Goal: Information Seeking & Learning: Learn about a topic

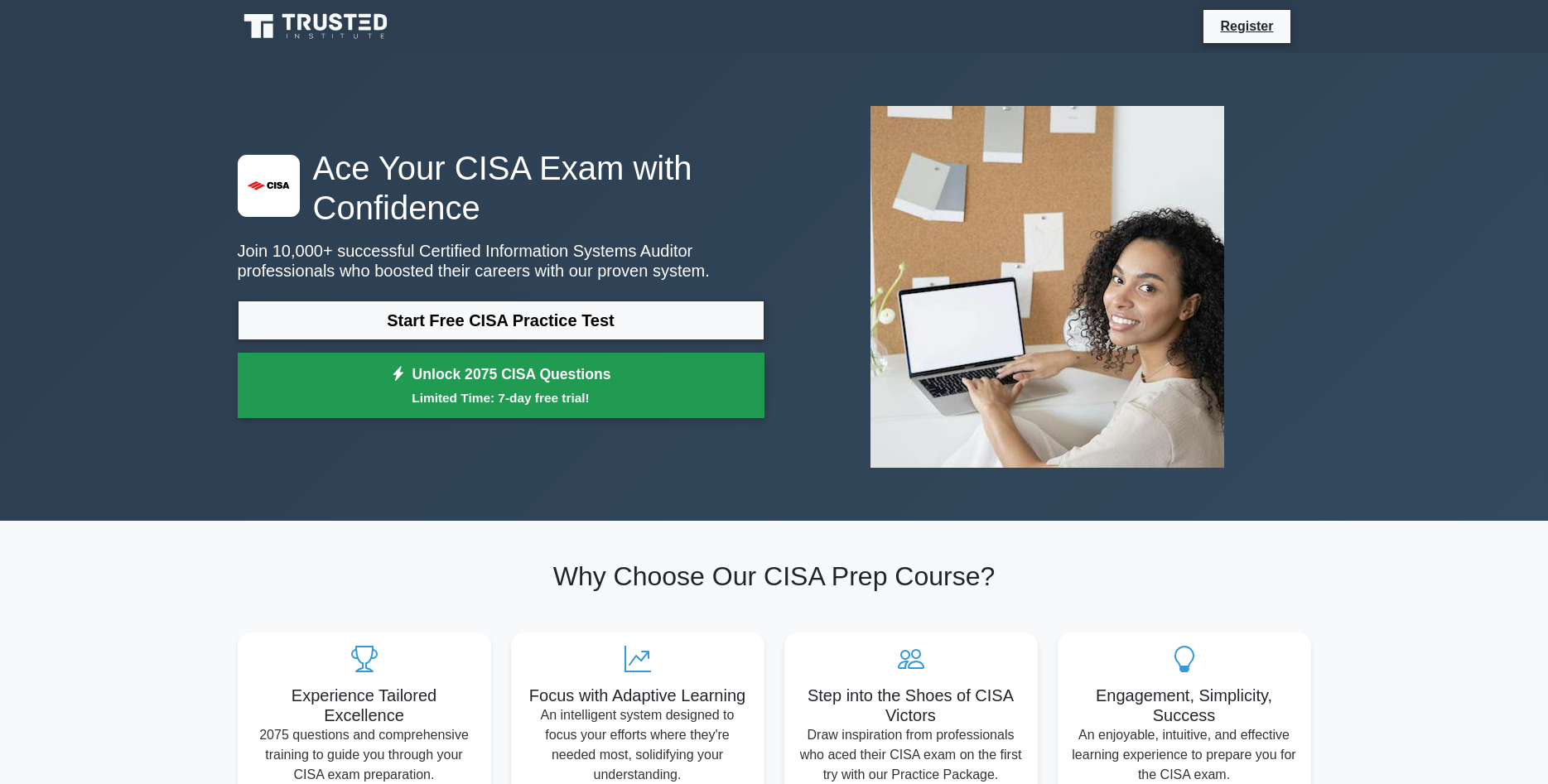
click at [584, 384] on link "Unlock 2075 CISA Questions Limited Time: 7-day free trial!" at bounding box center [501, 385] width 527 height 66
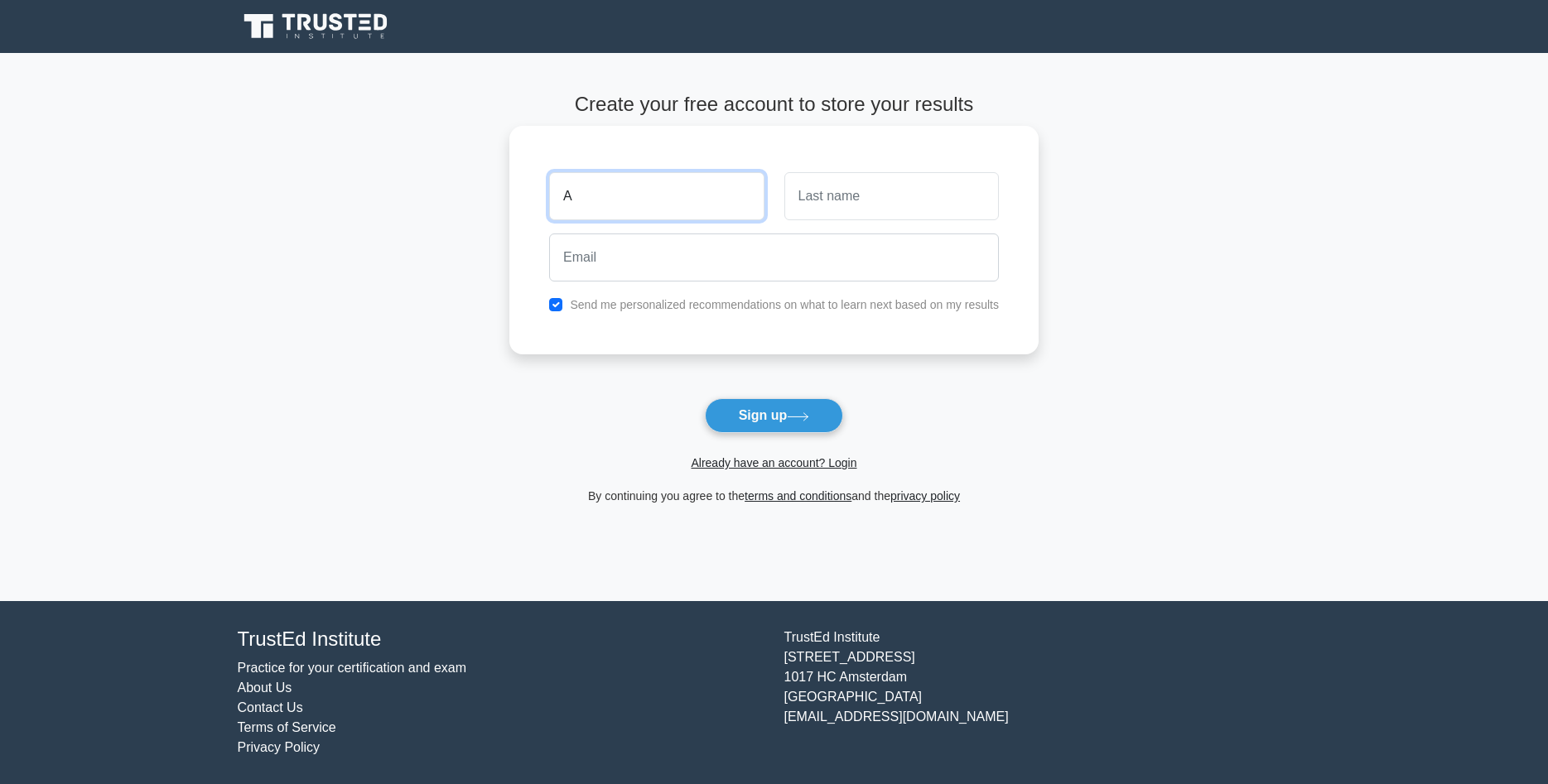
click at [602, 196] on input "A" at bounding box center [656, 197] width 215 height 48
type input "[PERSON_NAME]"
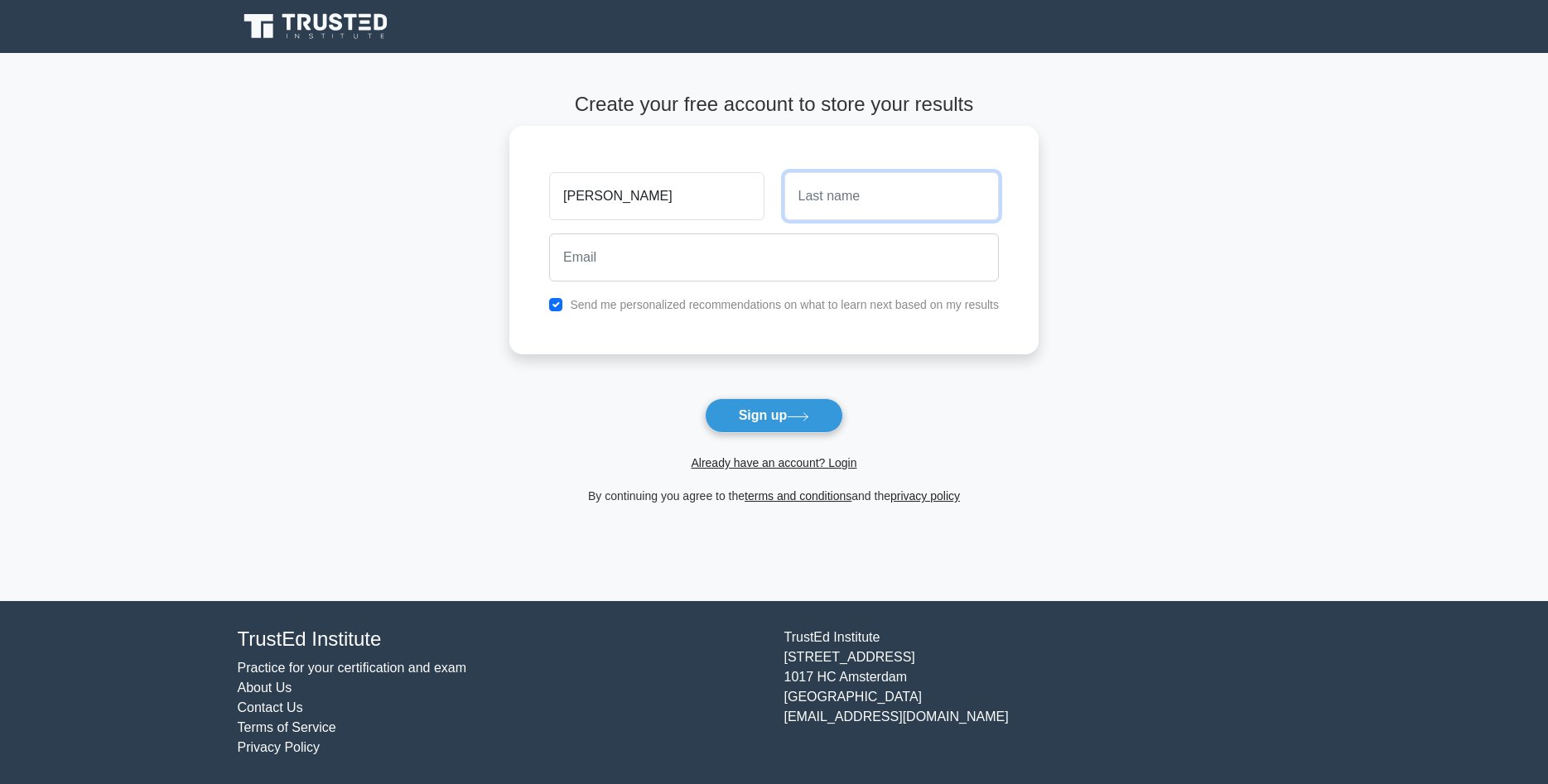
click at [830, 207] on input "text" at bounding box center [892, 197] width 215 height 48
type input "Bhatia"
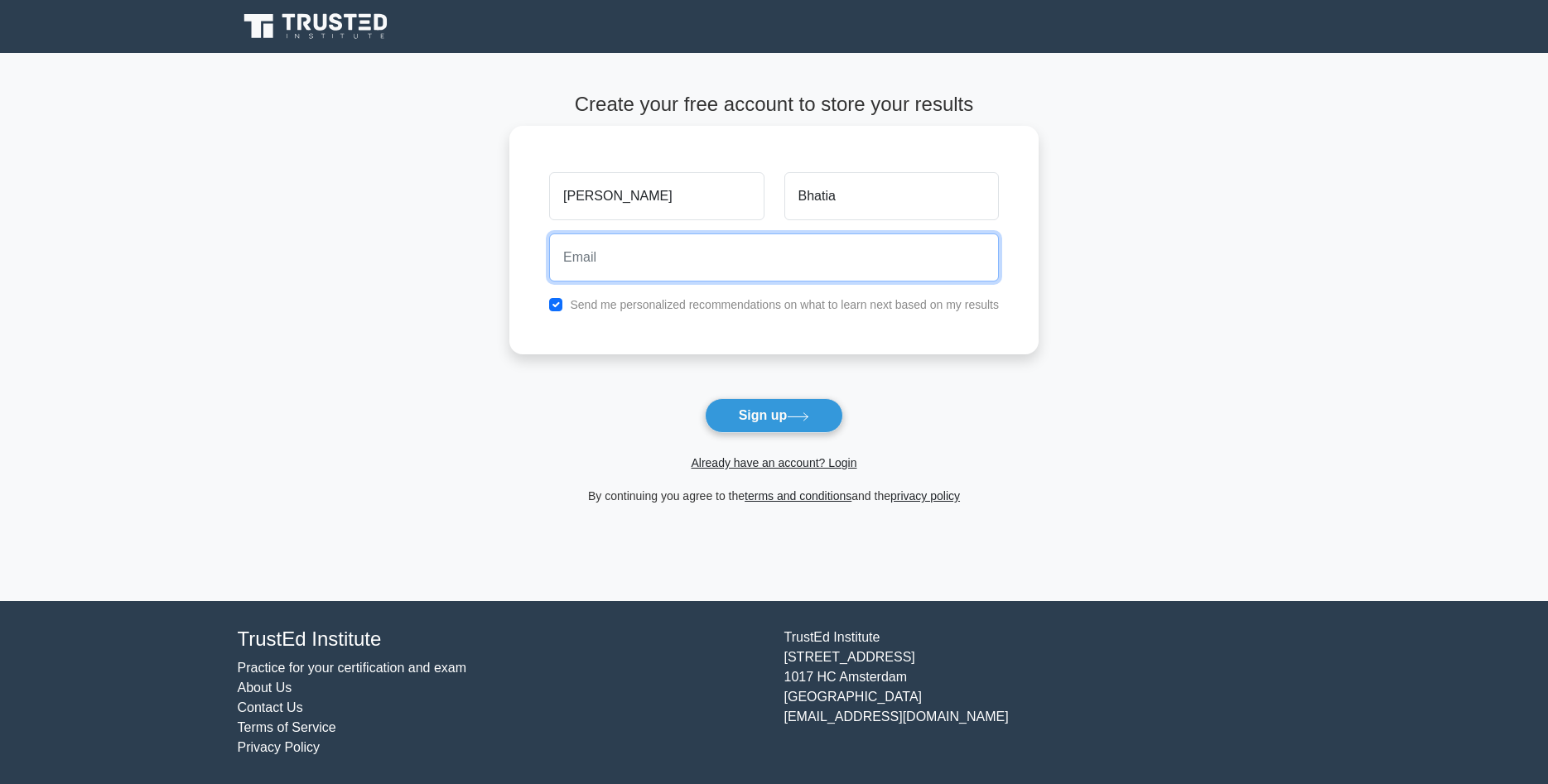
click at [755, 258] on input "email" at bounding box center [774, 257] width 450 height 48
type input "ayush1.609@gmail.com"
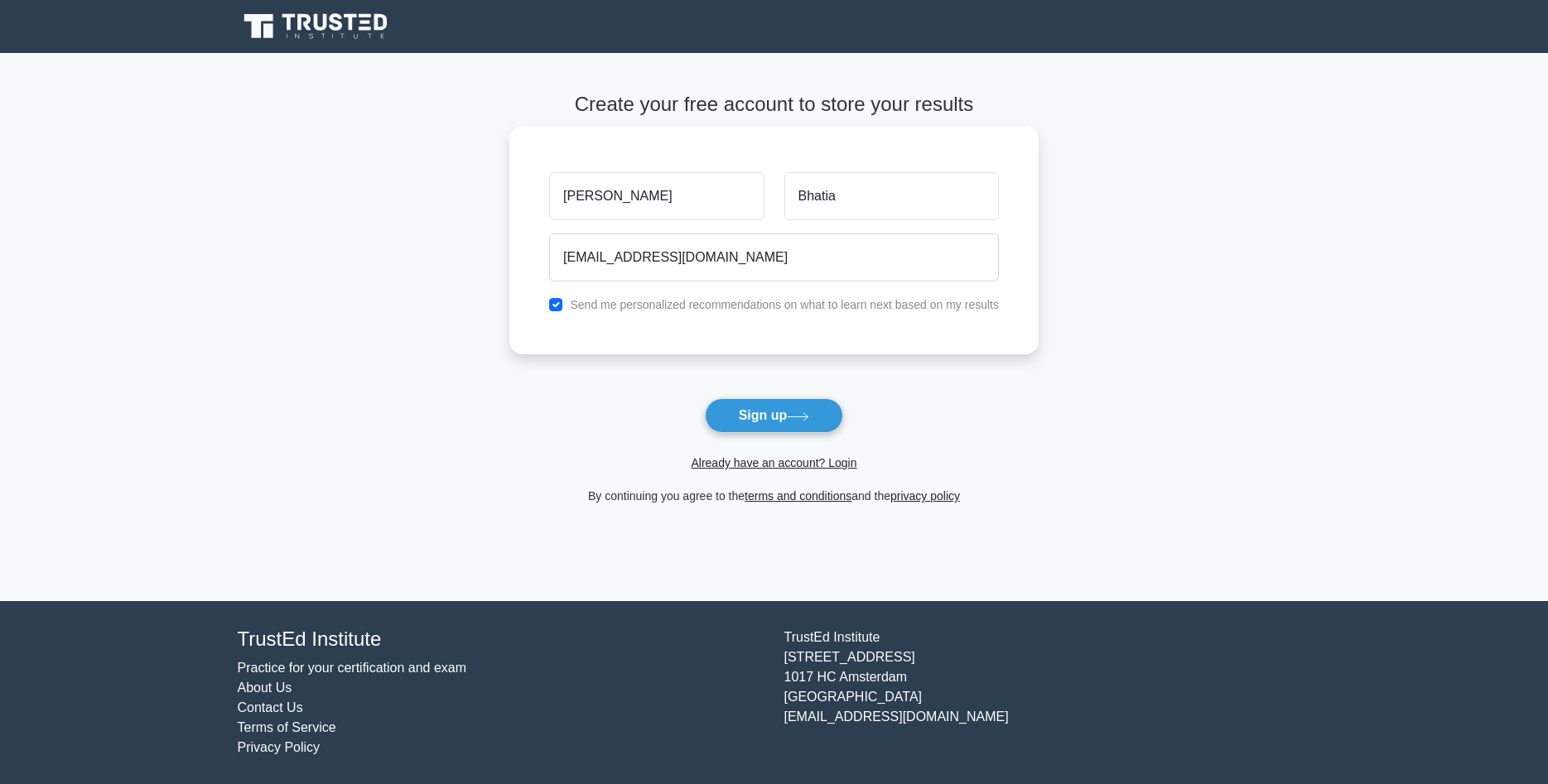
click at [673, 311] on label "Send me personalized recommendations on what to learn next based on my results" at bounding box center [784, 304] width 429 height 13
click at [558, 301] on input "checkbox" at bounding box center [555, 304] width 13 height 13
click at [554, 303] on input "checkbox" at bounding box center [555, 304] width 13 height 13
checkbox input "true"
click at [761, 419] on button "Sign up" at bounding box center [774, 415] width 140 height 35
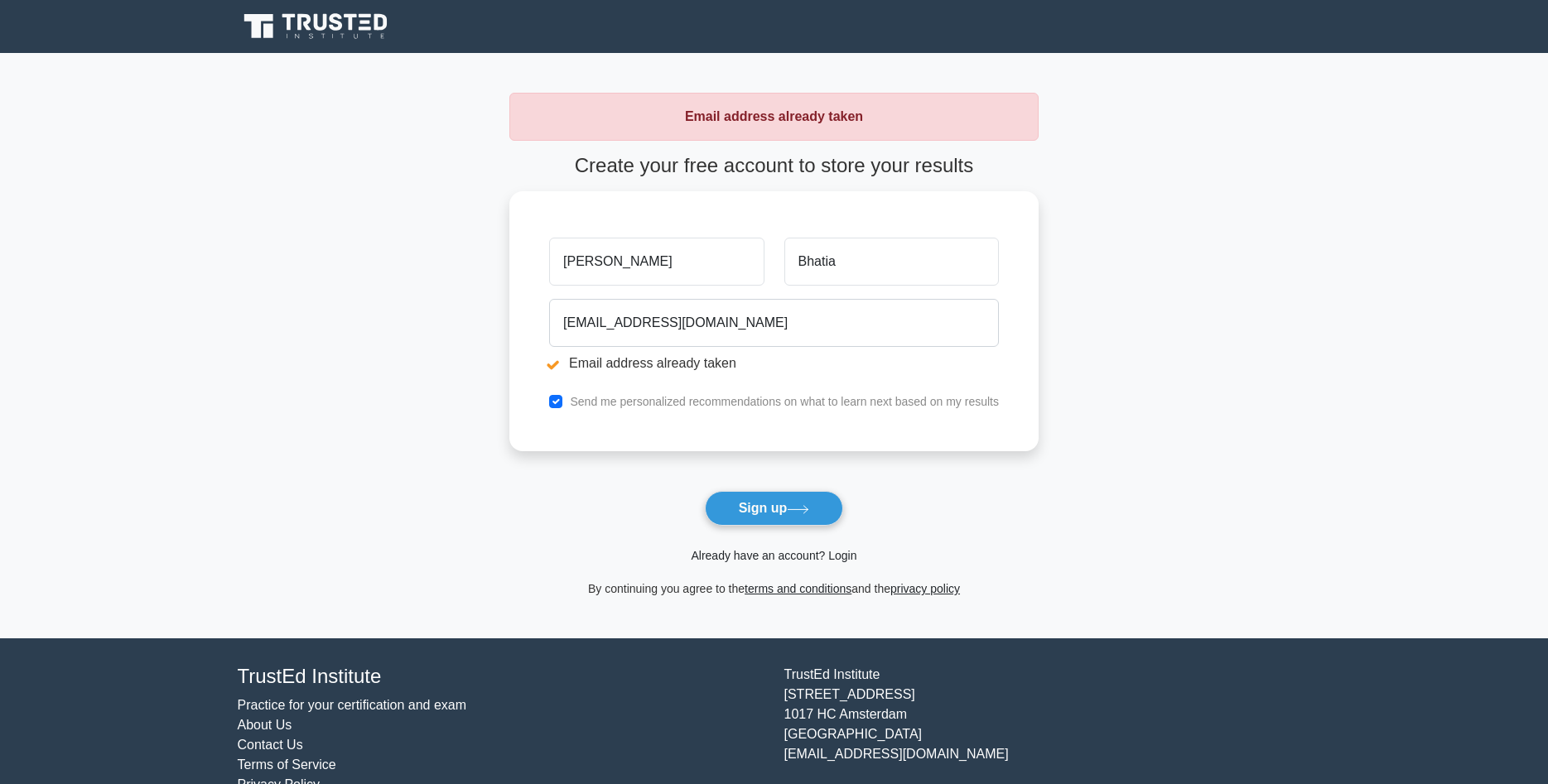
click at [805, 553] on link "Already have an account? Login" at bounding box center [773, 555] width 165 height 13
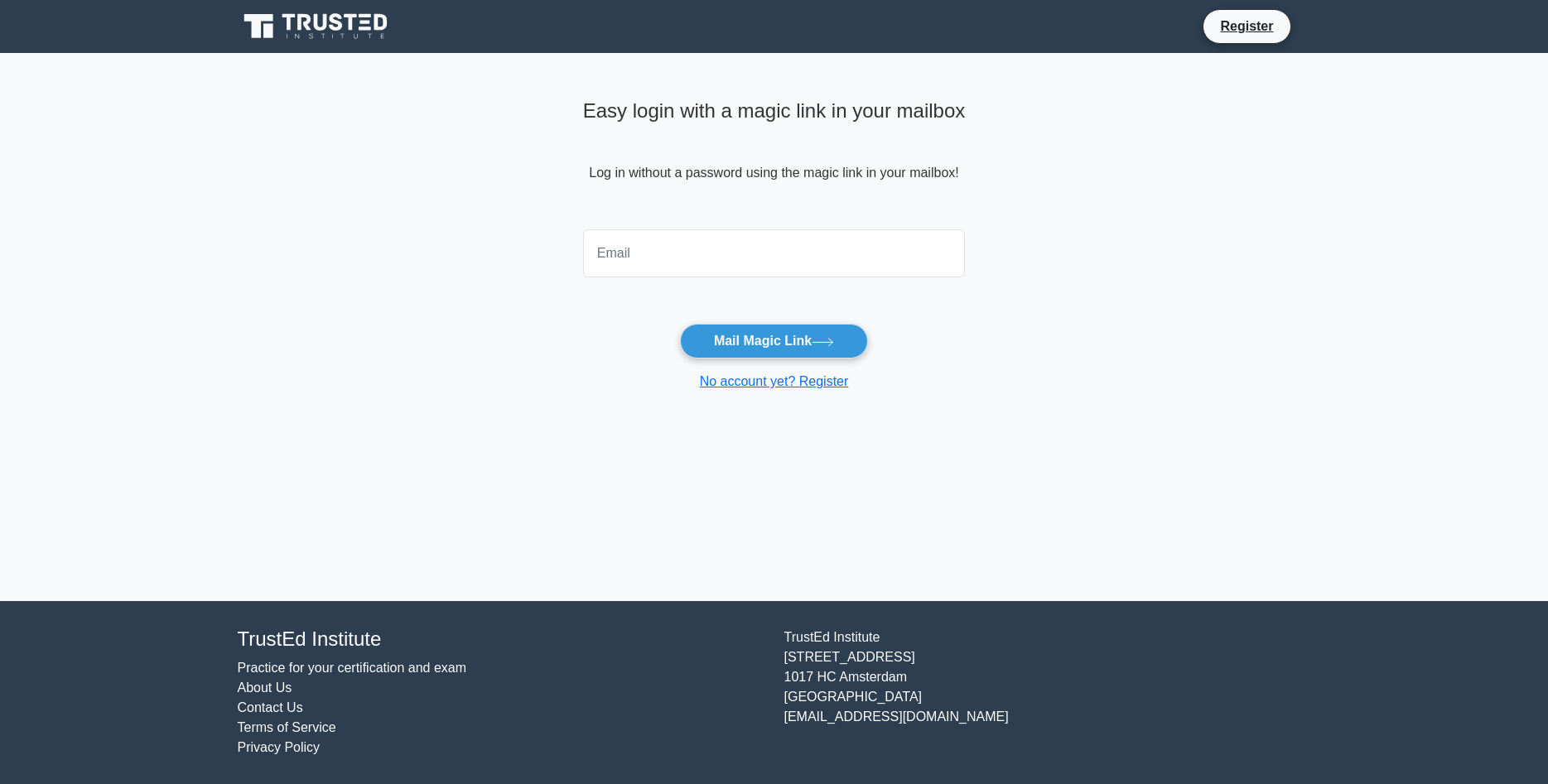
click at [654, 240] on input "email" at bounding box center [774, 253] width 383 height 48
click at [727, 264] on input "ayush1.619@gmail.com" at bounding box center [774, 253] width 383 height 48
type input "[EMAIL_ADDRESS][DOMAIN_NAME]"
click at [732, 340] on button "Mail Magic Link" at bounding box center [774, 341] width 188 height 35
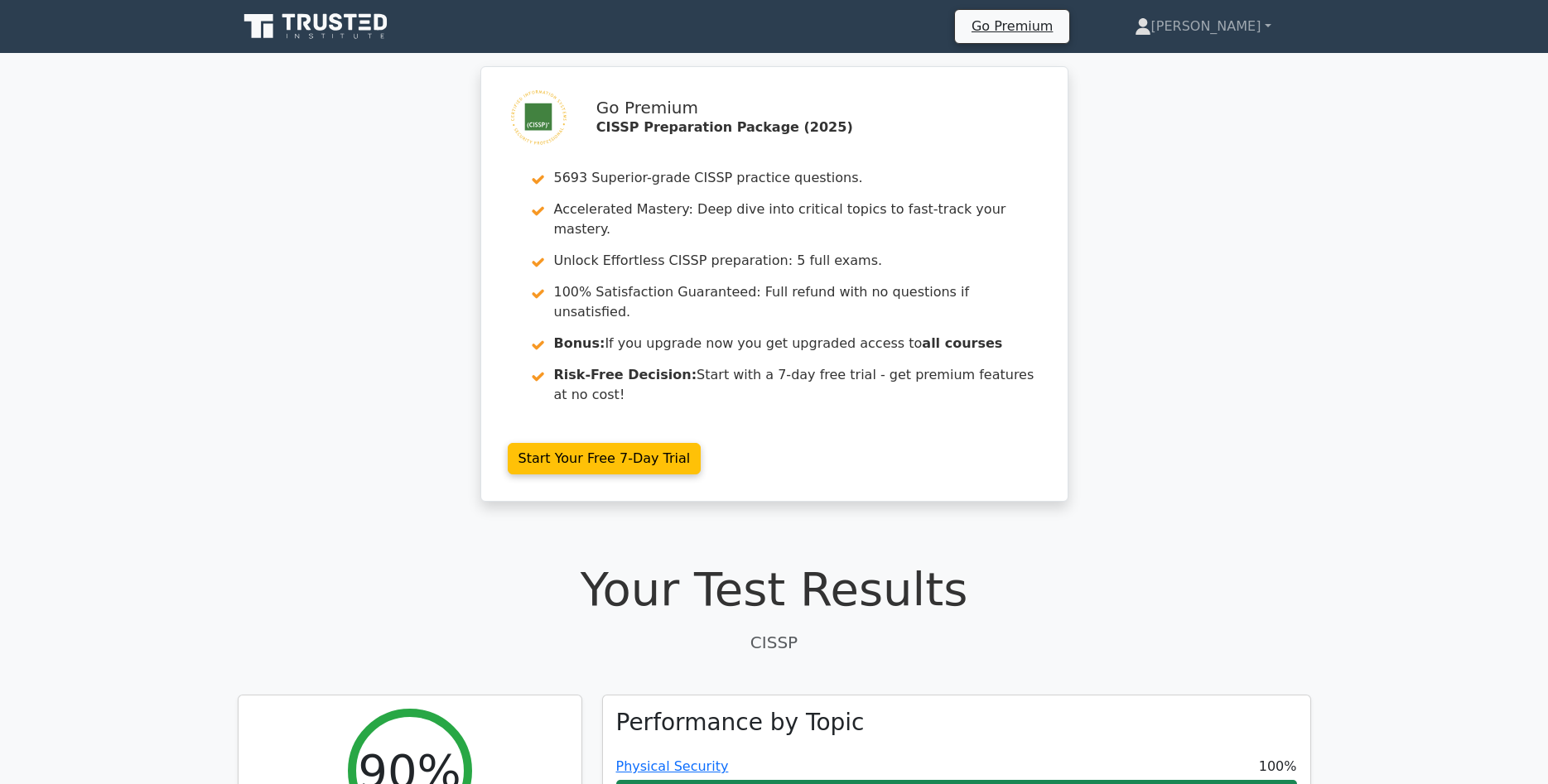
click at [334, 20] on icon at bounding box center [336, 21] width 13 height 17
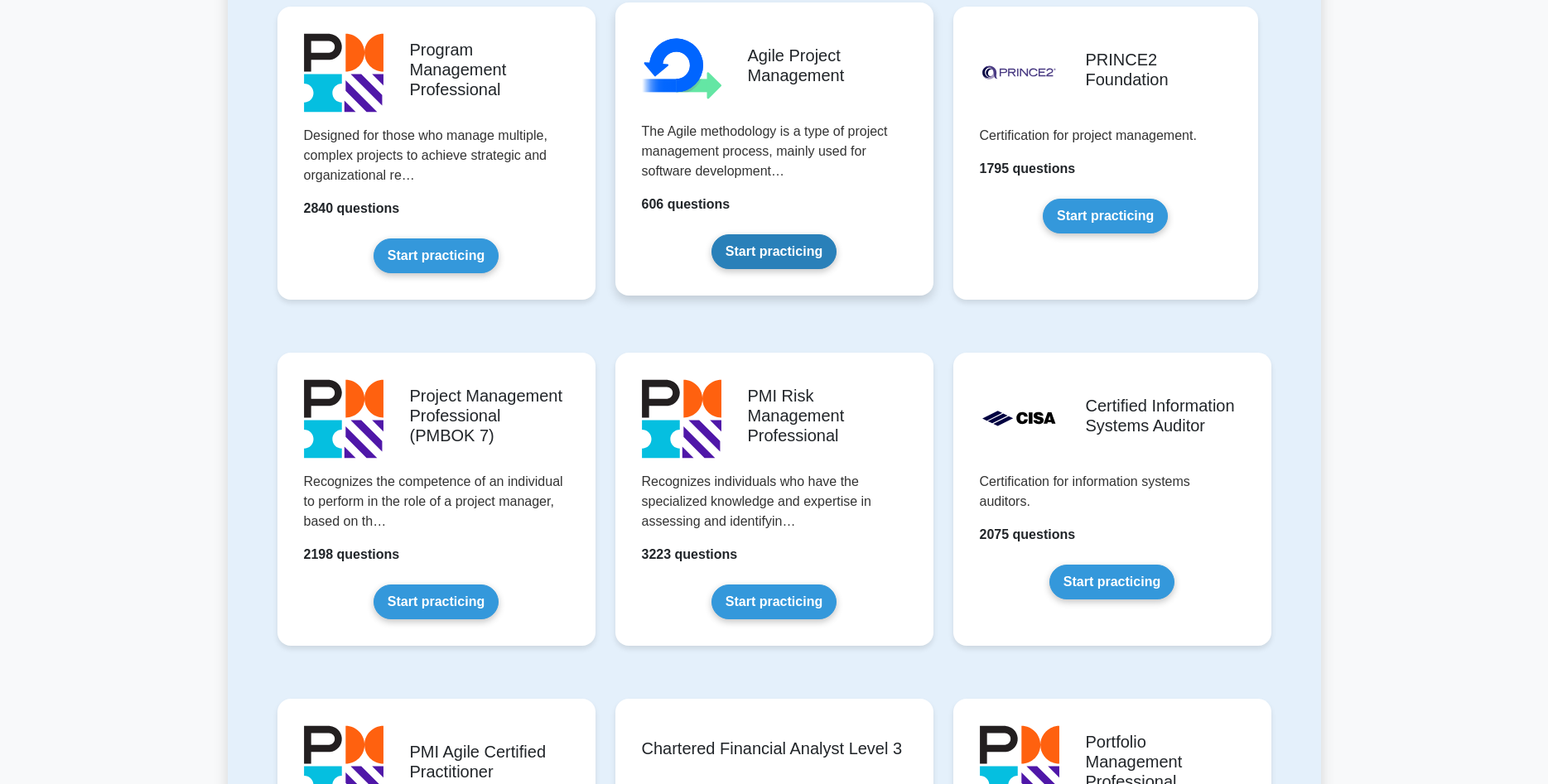
scroll to position [1182, 0]
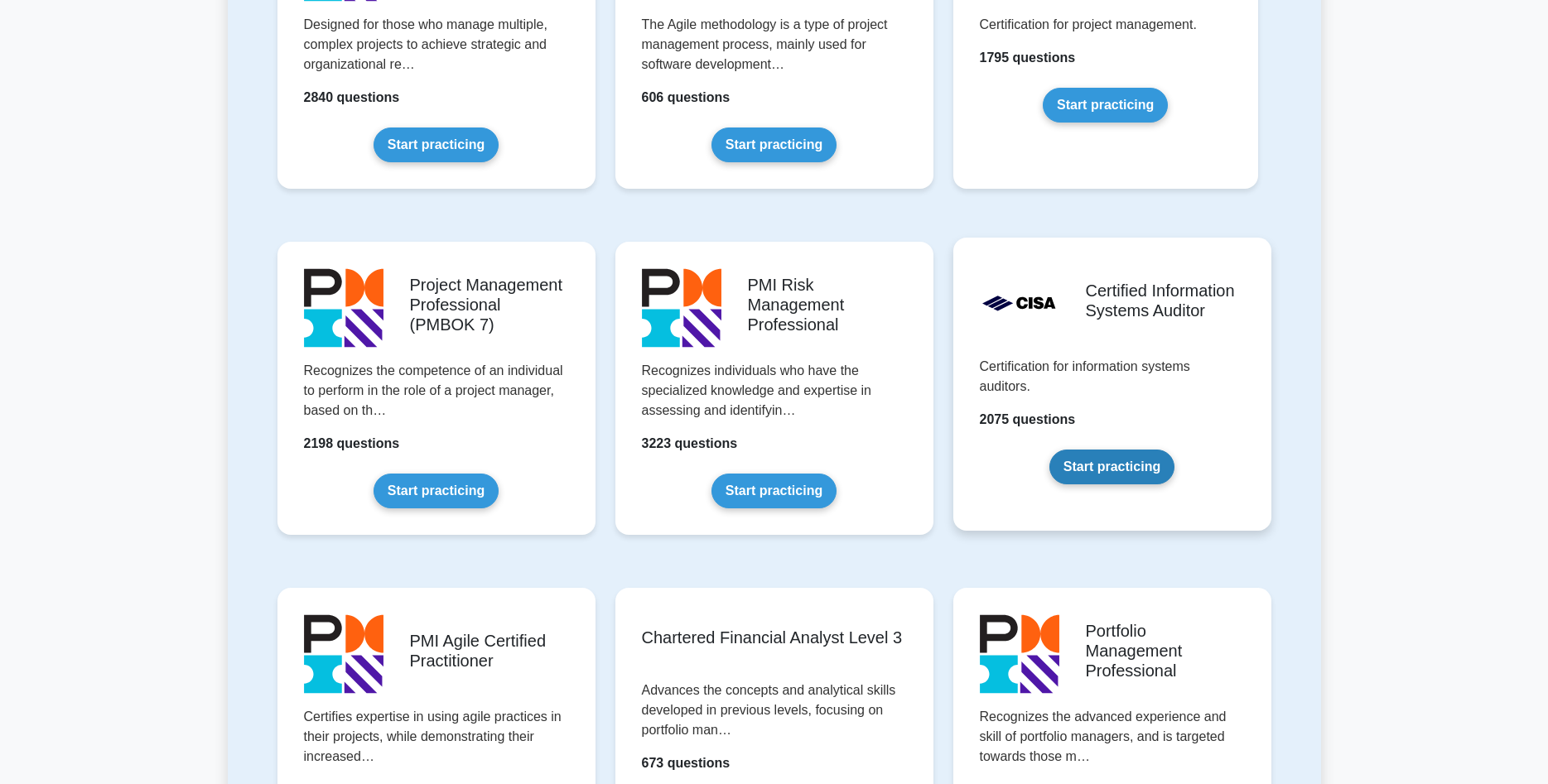
click at [1129, 465] on link "Start practicing" at bounding box center [1112, 467] width 125 height 35
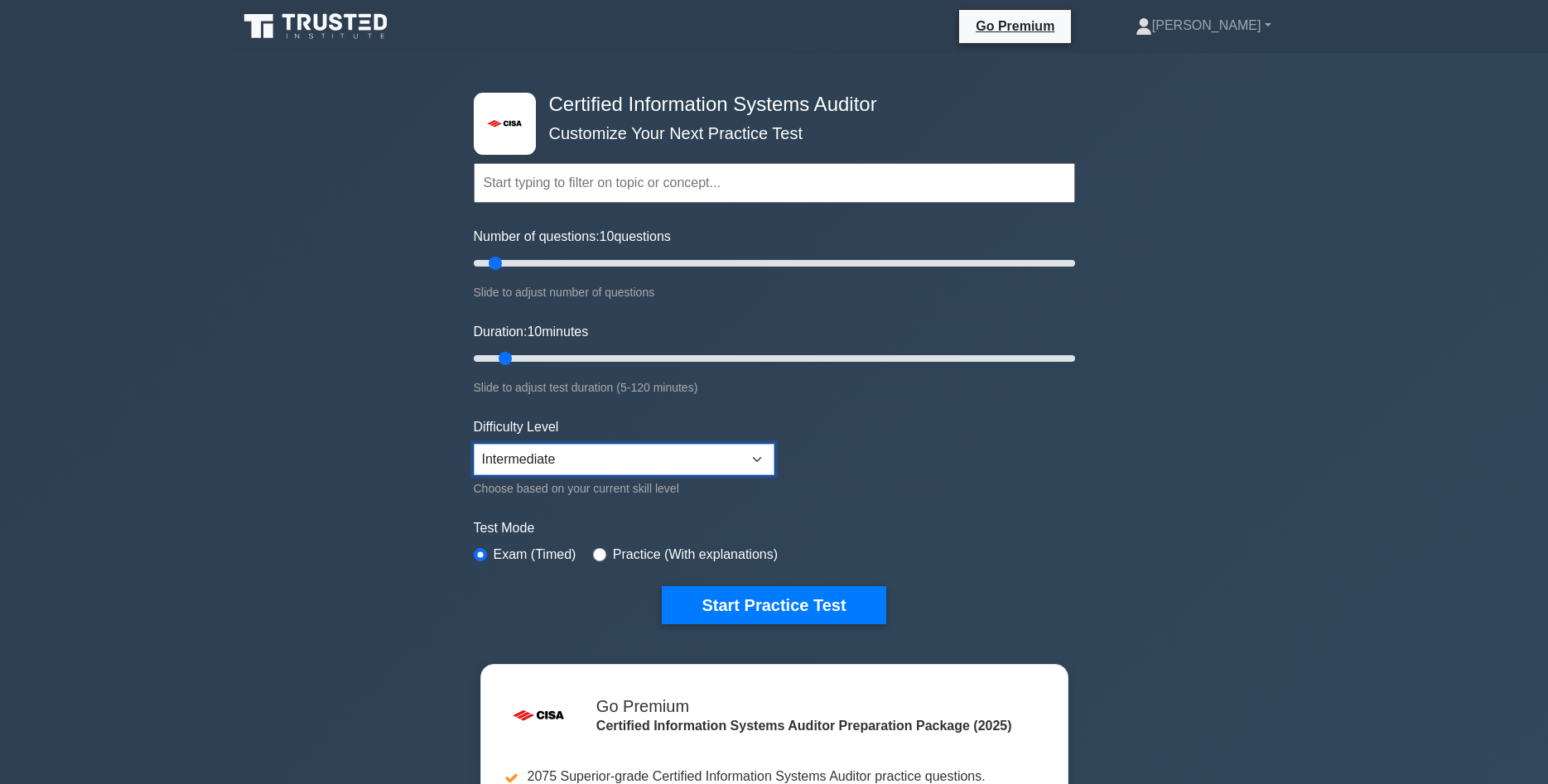
click at [474, 443] on select "Beginner Intermediate Expert" at bounding box center [624, 459] width 300 height 31
select select "expert"
click option "Expert" at bounding box center [0, 0] width 0 height 0
click at [596, 553] on input "radio" at bounding box center [599, 554] width 13 height 13
radio input "true"
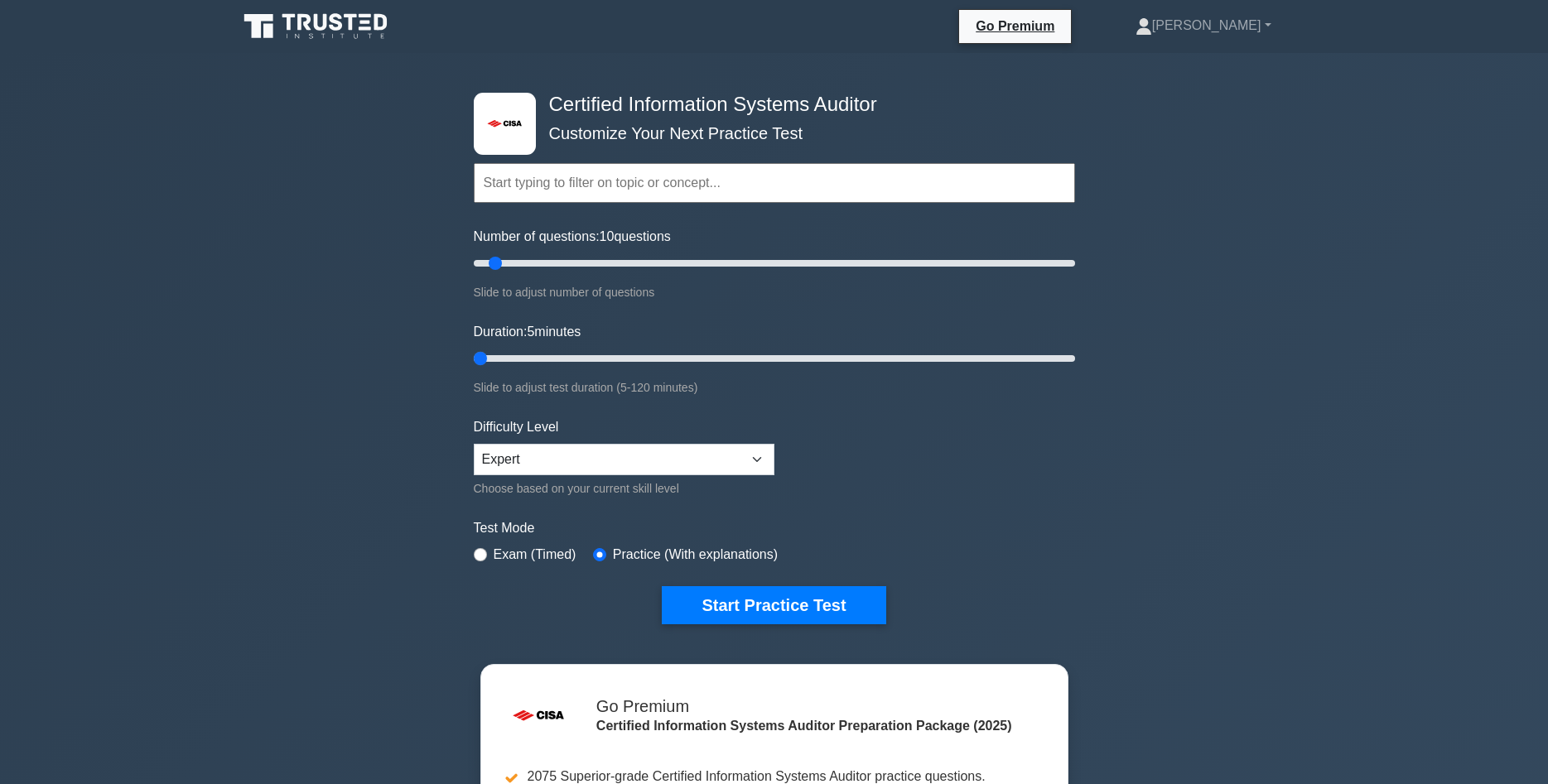
drag, startPoint x: 497, startPoint y: 359, endPoint x: 474, endPoint y: 361, distance: 23.1
type input "5"
click at [474, 361] on input "Duration: 5 minutes" at bounding box center [774, 358] width 601 height 20
drag, startPoint x: 492, startPoint y: 264, endPoint x: 476, endPoint y: 267, distance: 16.3
type input "5"
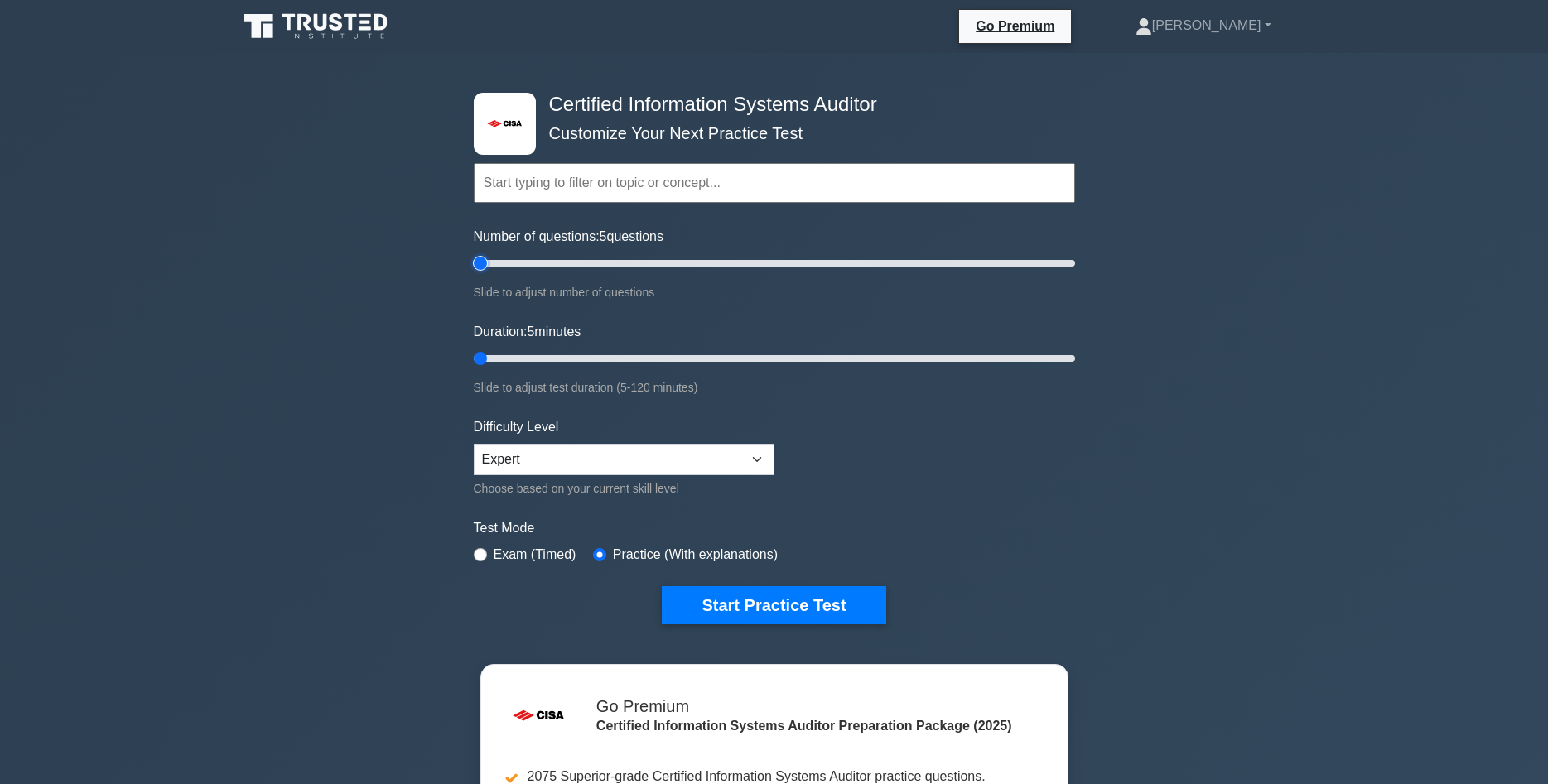
click at [476, 267] on input "Number of questions: 5 questions" at bounding box center [774, 263] width 601 height 20
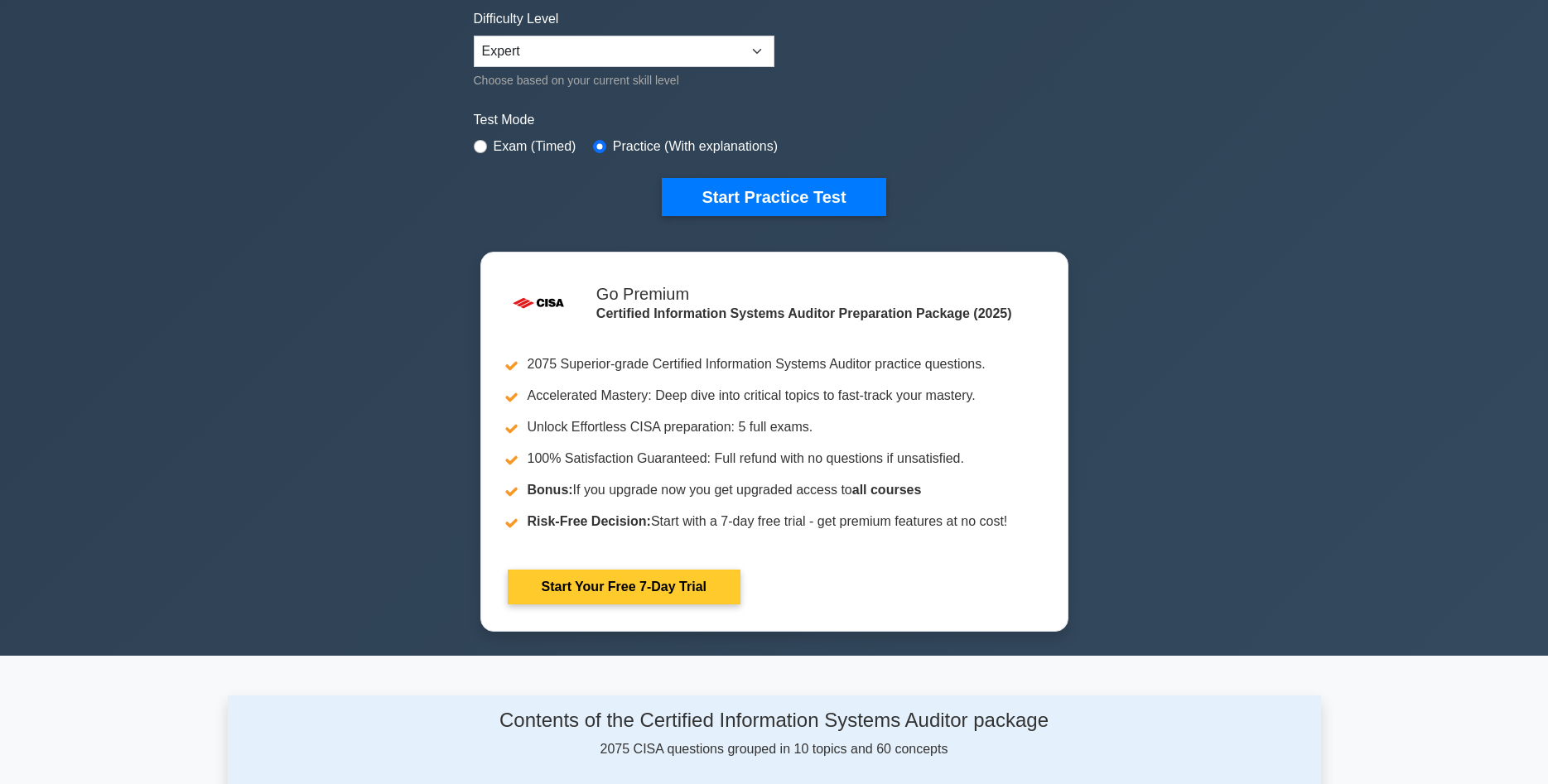
scroll to position [422, 0]
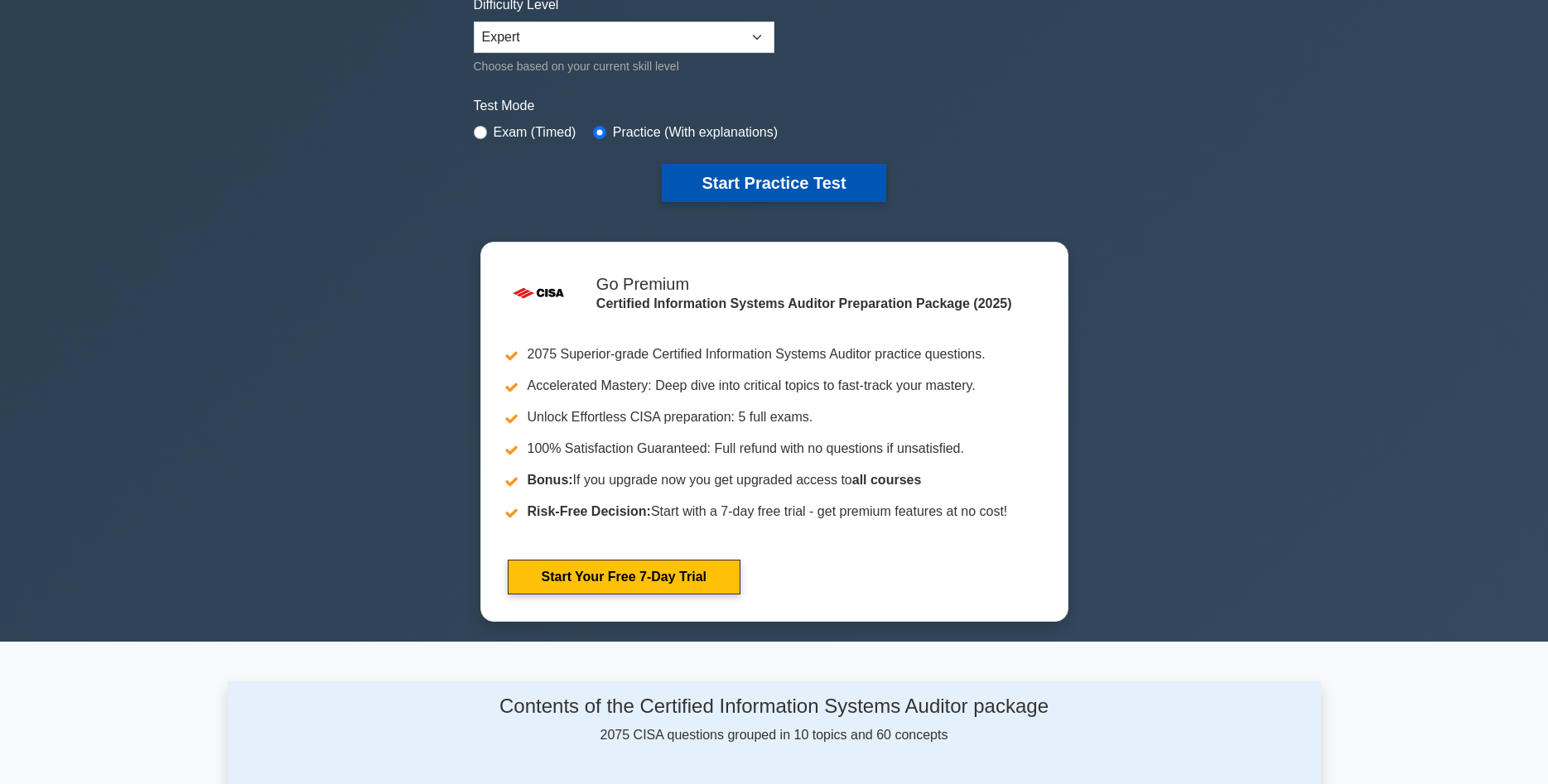
click at [762, 177] on button "Start Practice Test" at bounding box center [774, 182] width 224 height 38
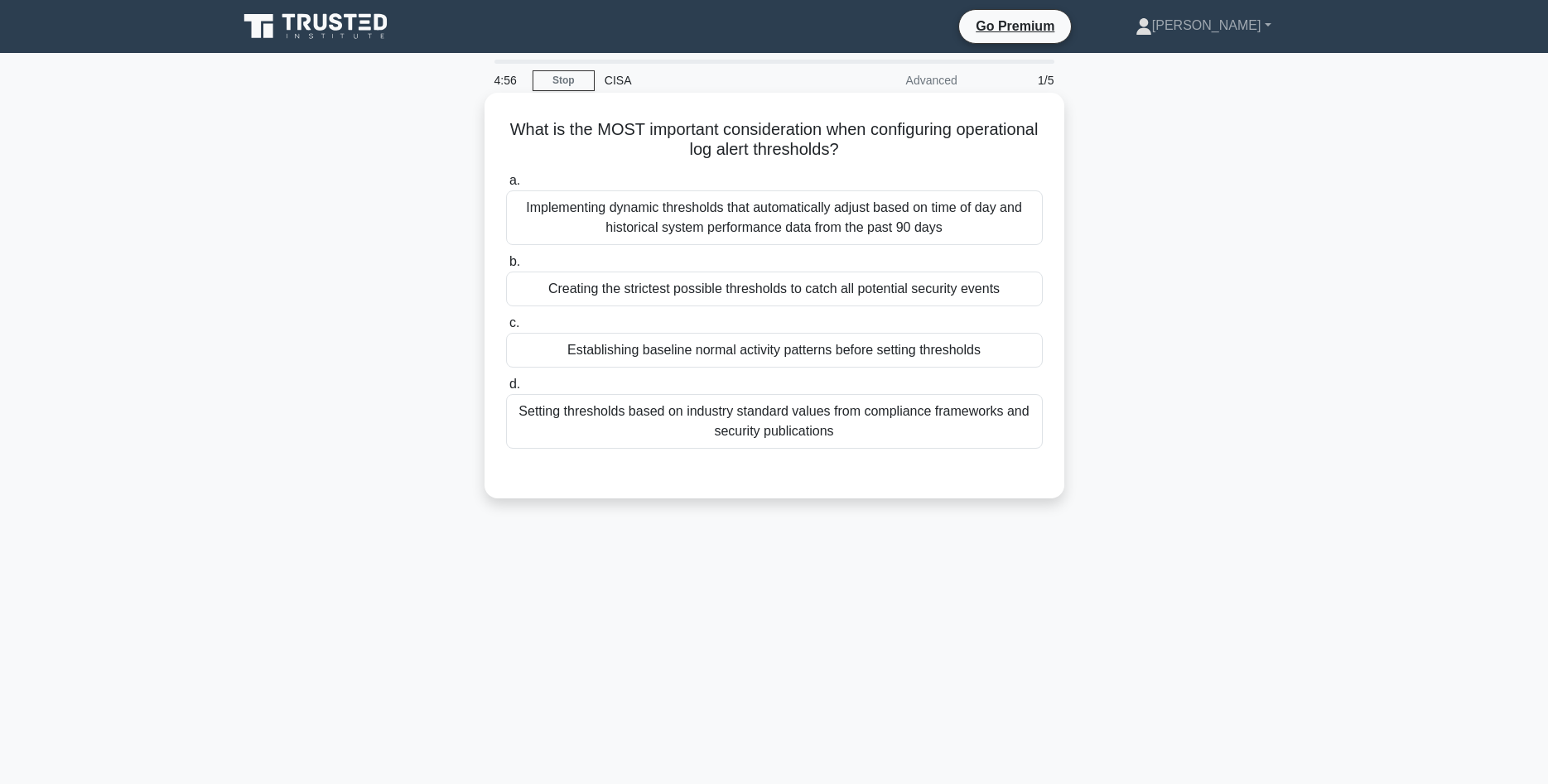
drag, startPoint x: 663, startPoint y: 131, endPoint x: 1031, endPoint y: 141, distance: 368.1
click at [1031, 141] on h5 "What is the MOST important consideration when configuring operational log alert…" at bounding box center [774, 139] width 540 height 41
click at [877, 167] on div "What is the MOST important consideration when configuring operational log alert…" at bounding box center [774, 295] width 566 height 392
drag, startPoint x: 899, startPoint y: 128, endPoint x: 873, endPoint y: 149, distance: 33.4
click at [874, 149] on h5 "What is the MOST important consideration when configuring operational log alert…" at bounding box center [774, 139] width 540 height 41
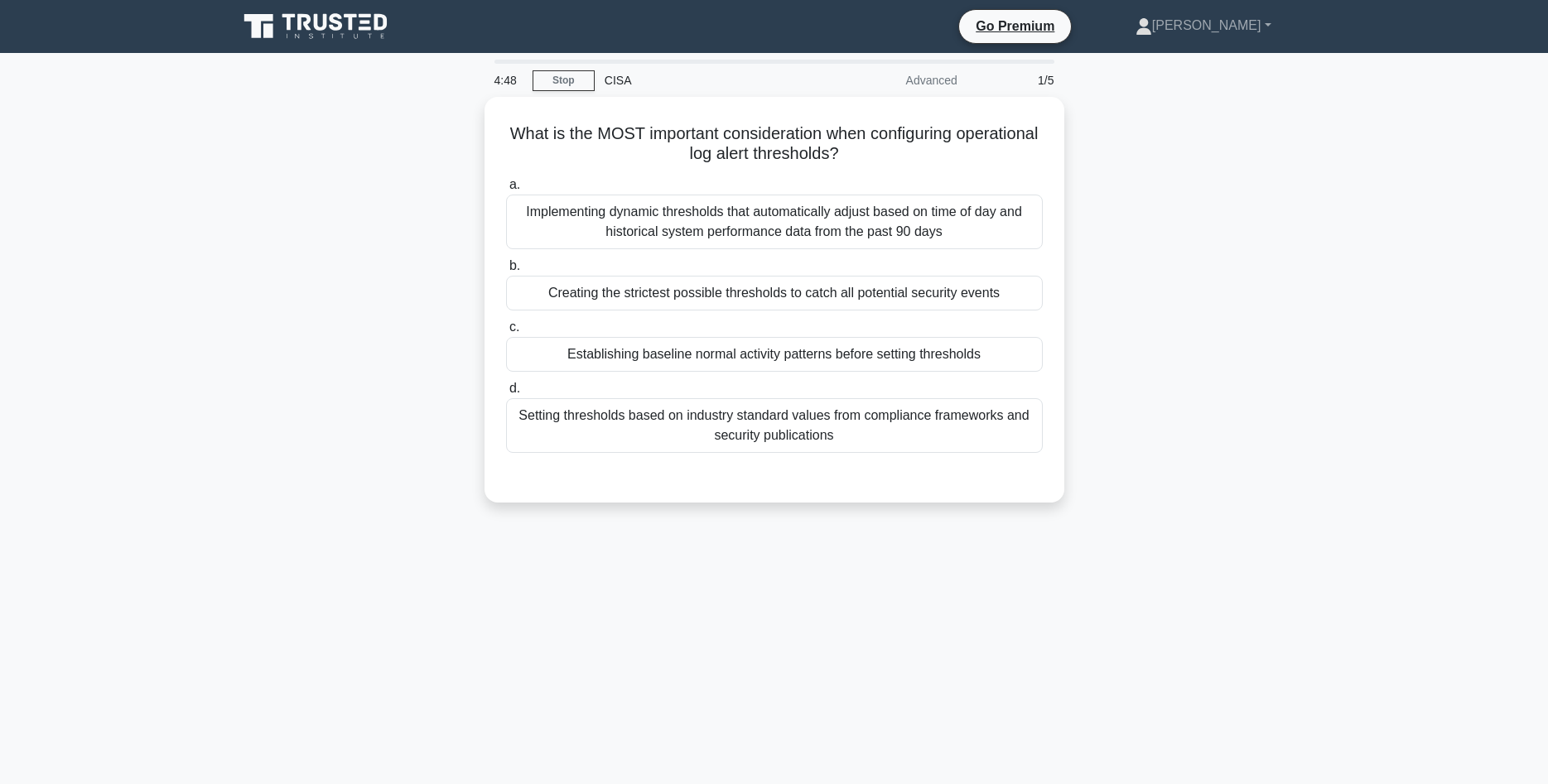
click at [1150, 286] on div "What is the MOST important consideration when configuring operational log alert…" at bounding box center [774, 309] width 1093 height 426
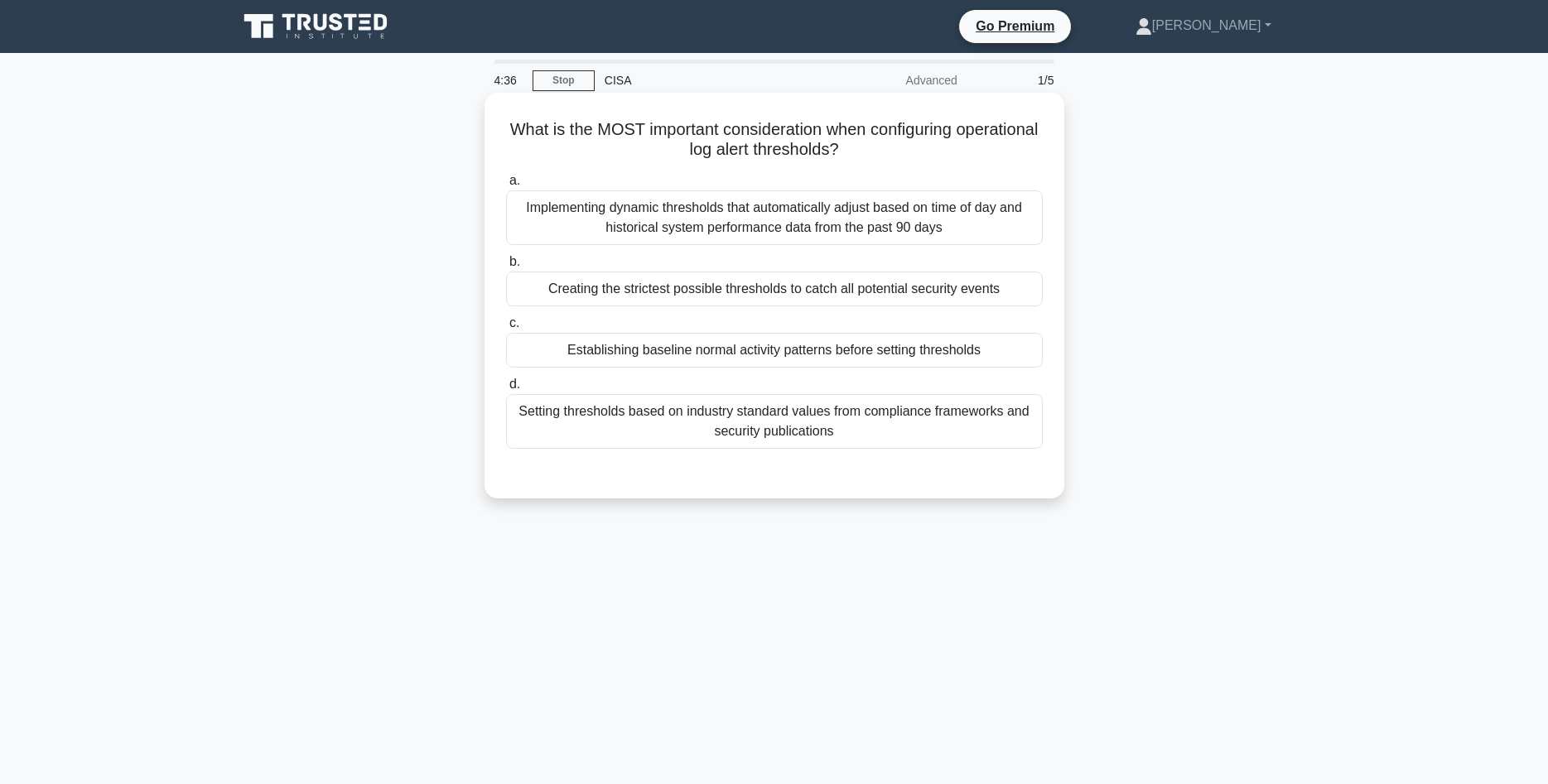
click at [966, 351] on div "Establishing baseline normal activity patterns before setting thresholds" at bounding box center [774, 350] width 537 height 35
click at [506, 329] on input "c. Establishing baseline normal activity patterns before setting thresholds" at bounding box center [506, 324] width 0 height 11
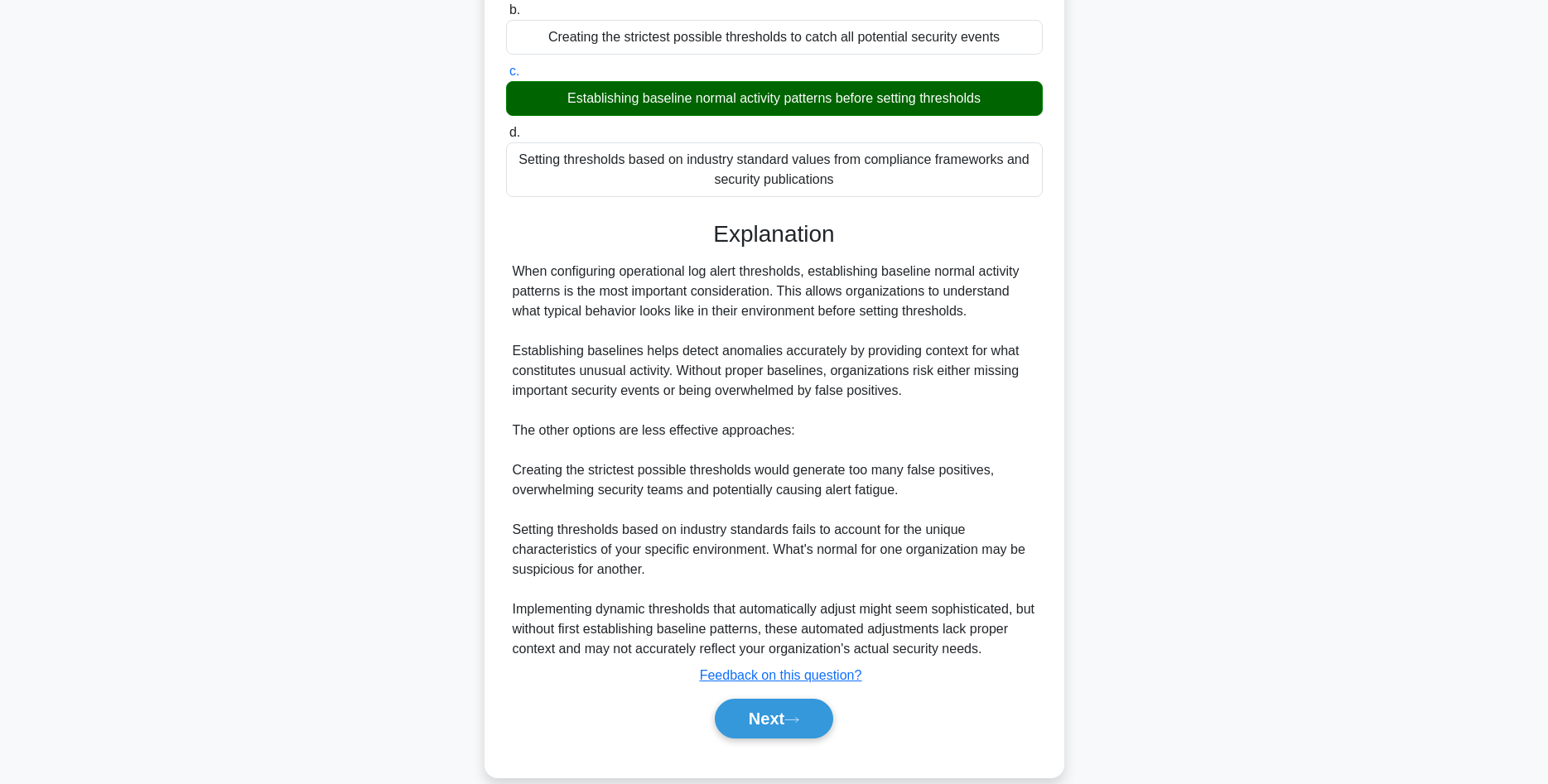
scroll to position [253, 0]
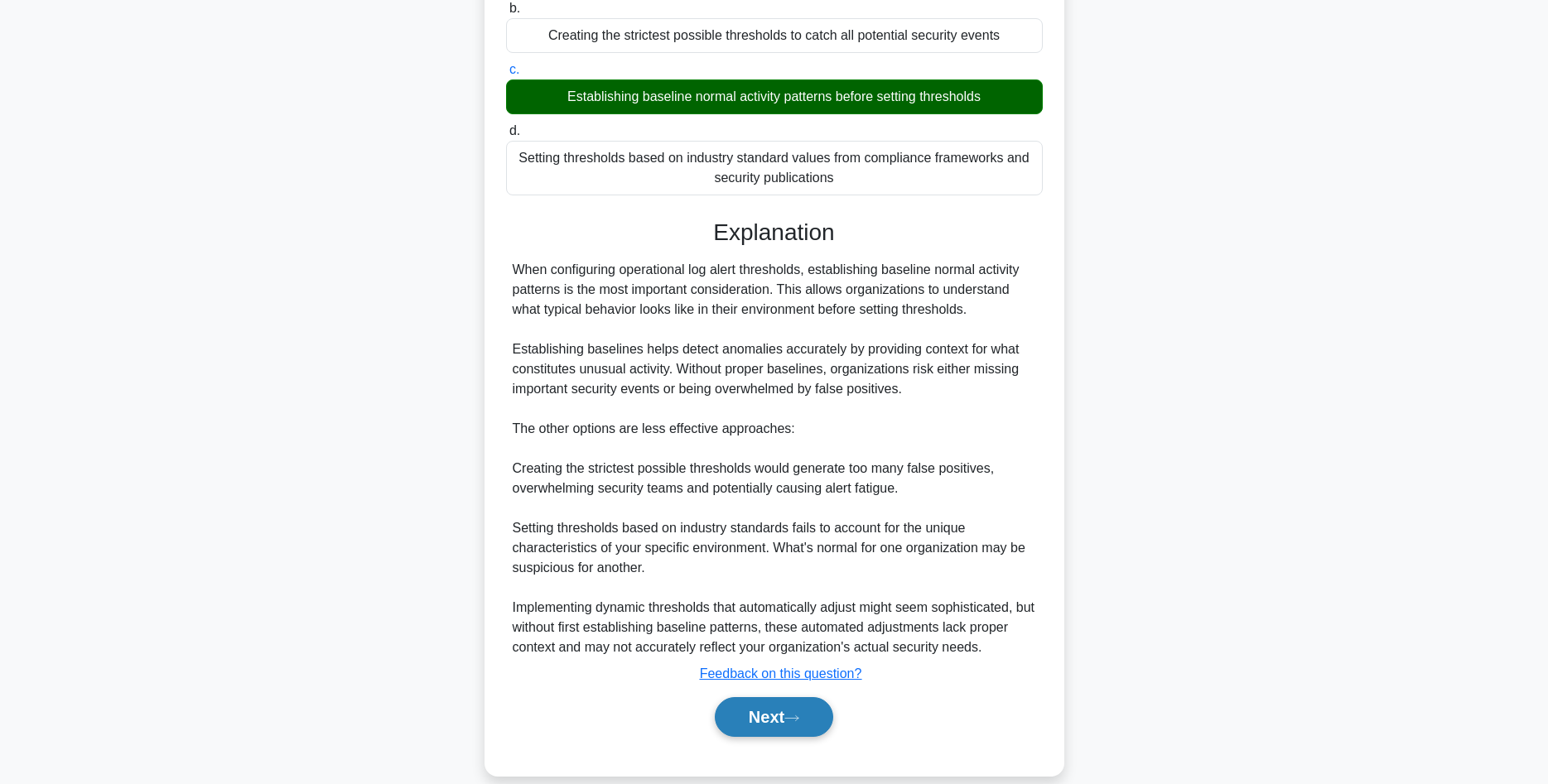
click at [786, 715] on button "Next" at bounding box center [774, 717] width 118 height 39
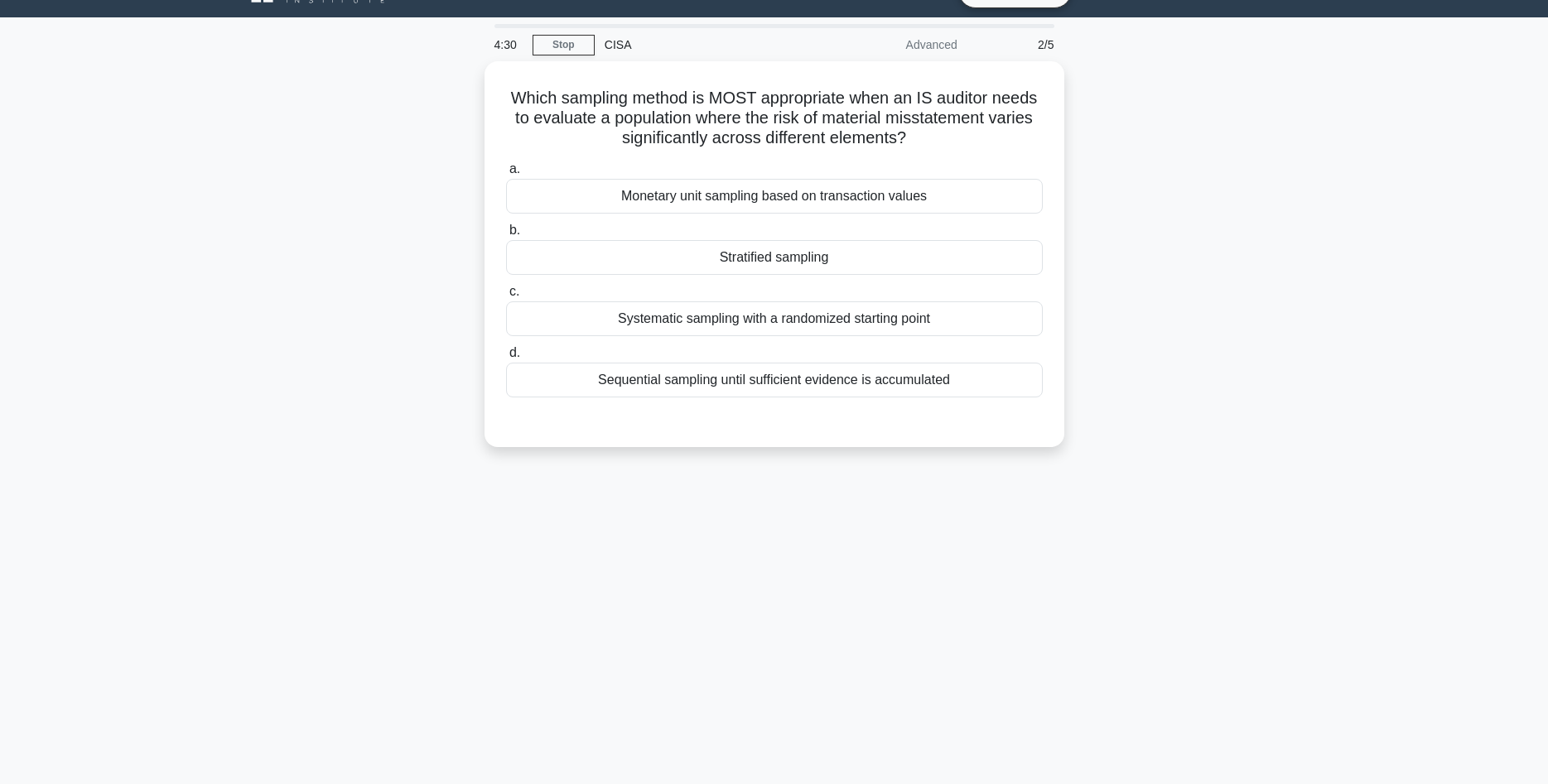
scroll to position [26, 0]
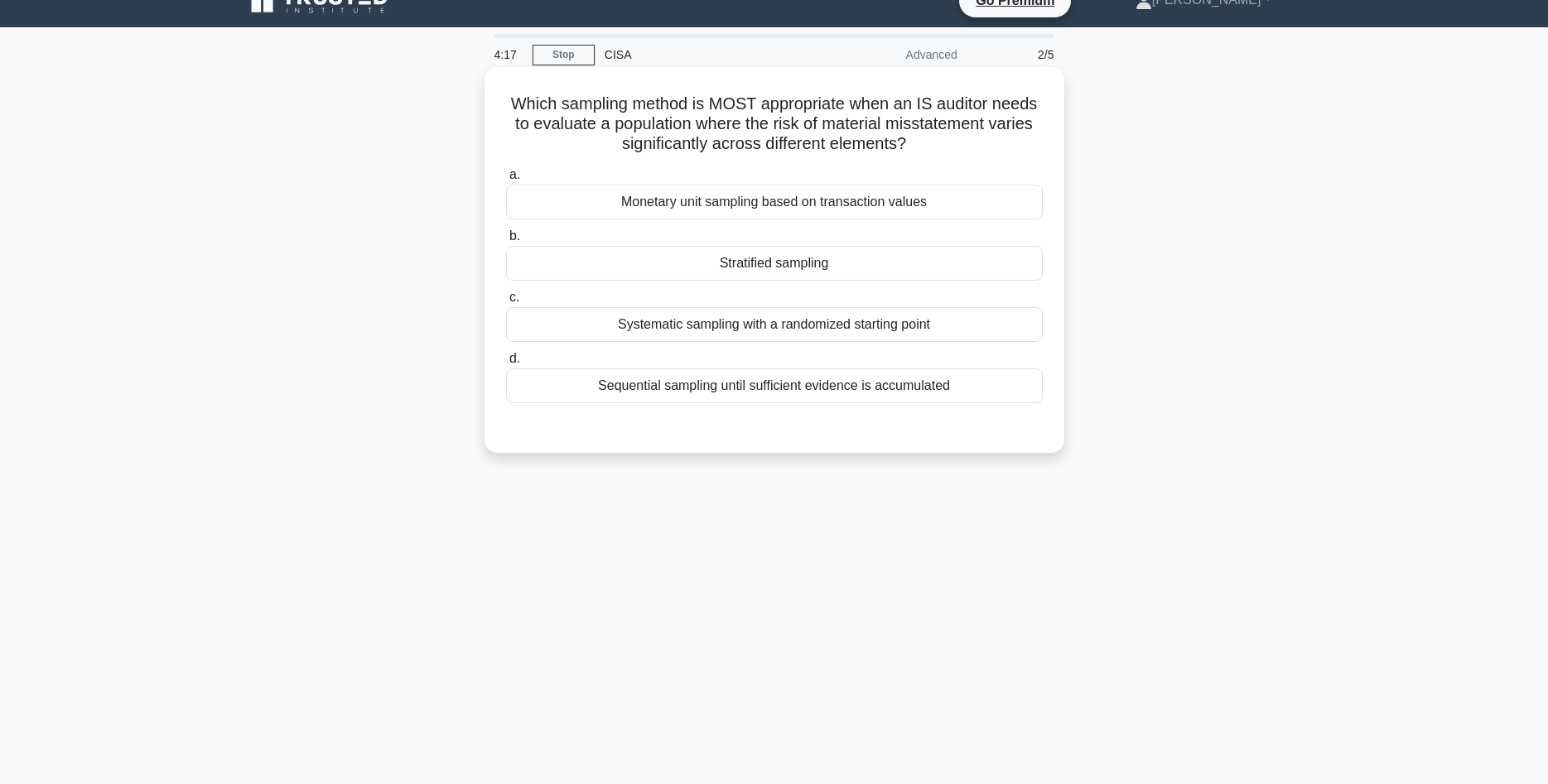
click at [778, 259] on div "Stratified sampling" at bounding box center [774, 263] width 537 height 35
click at [506, 241] on input "b. Stratified sampling" at bounding box center [506, 236] width 0 height 11
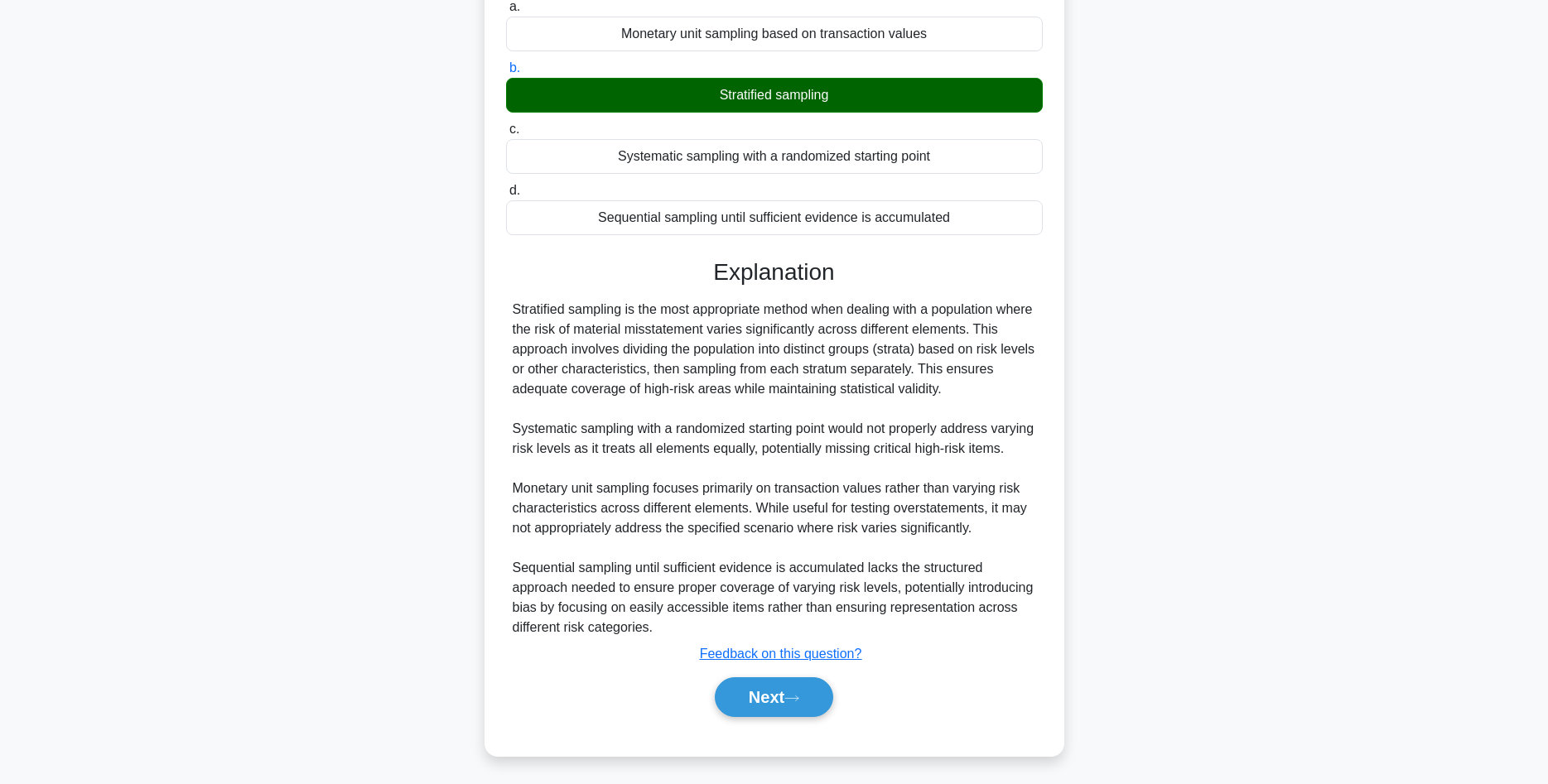
scroll to position [218, 0]
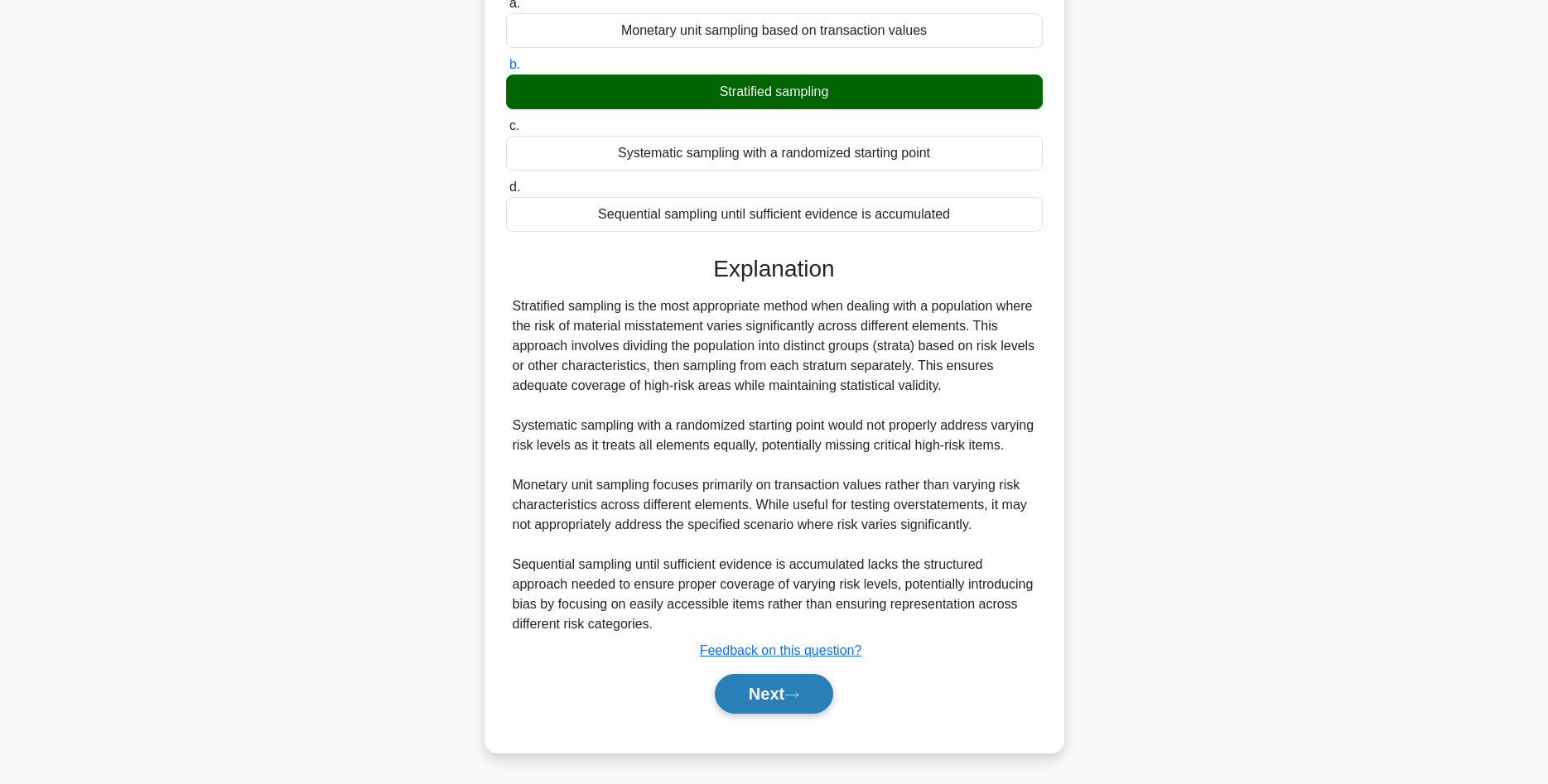
click at [791, 682] on button "Next" at bounding box center [774, 694] width 118 height 39
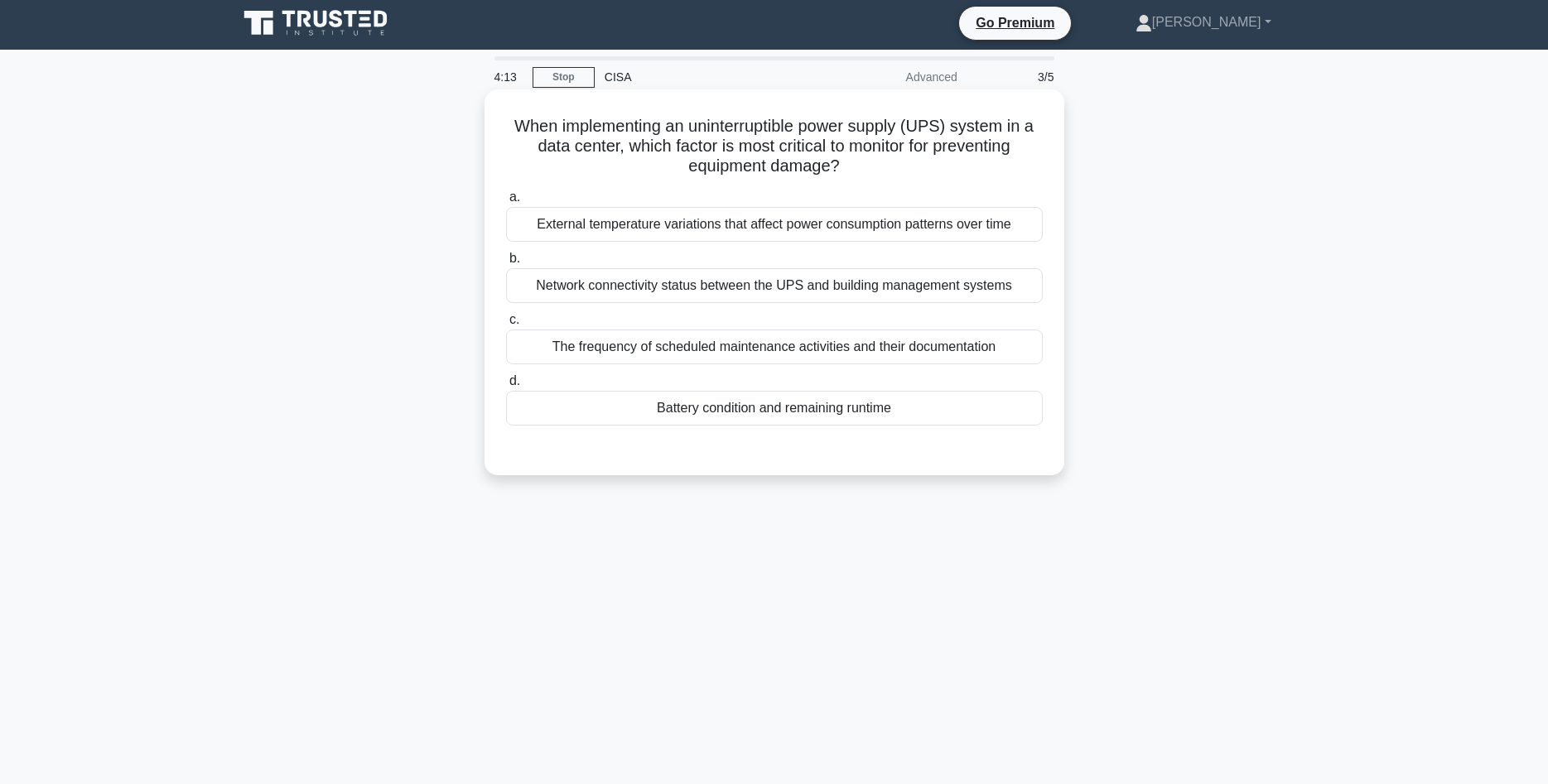
scroll to position [0, 0]
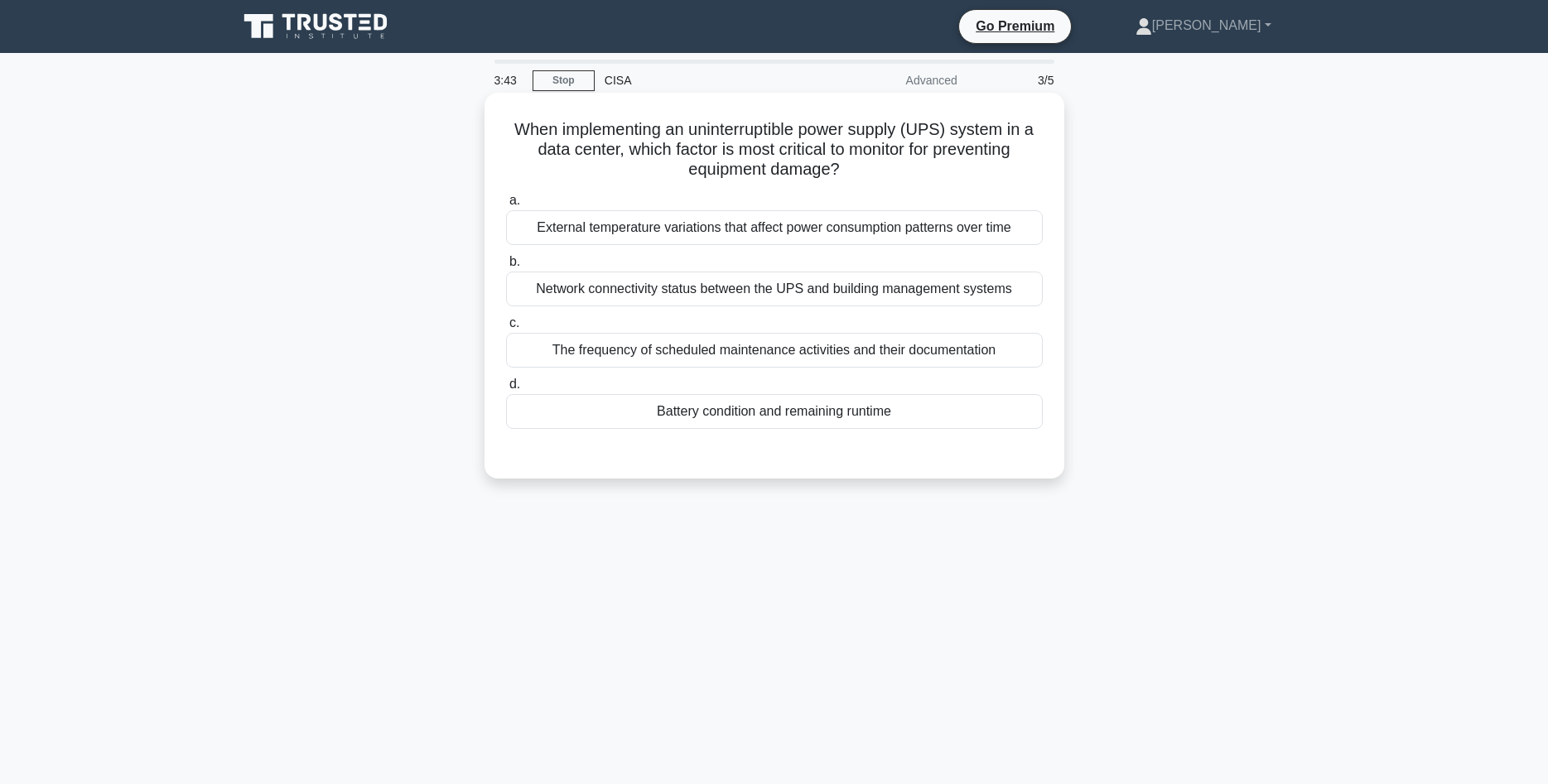
click at [833, 413] on div "Battery condition and remaining runtime" at bounding box center [774, 411] width 537 height 35
click at [506, 390] on input "d. Battery condition and remaining runtime" at bounding box center [506, 384] width 0 height 11
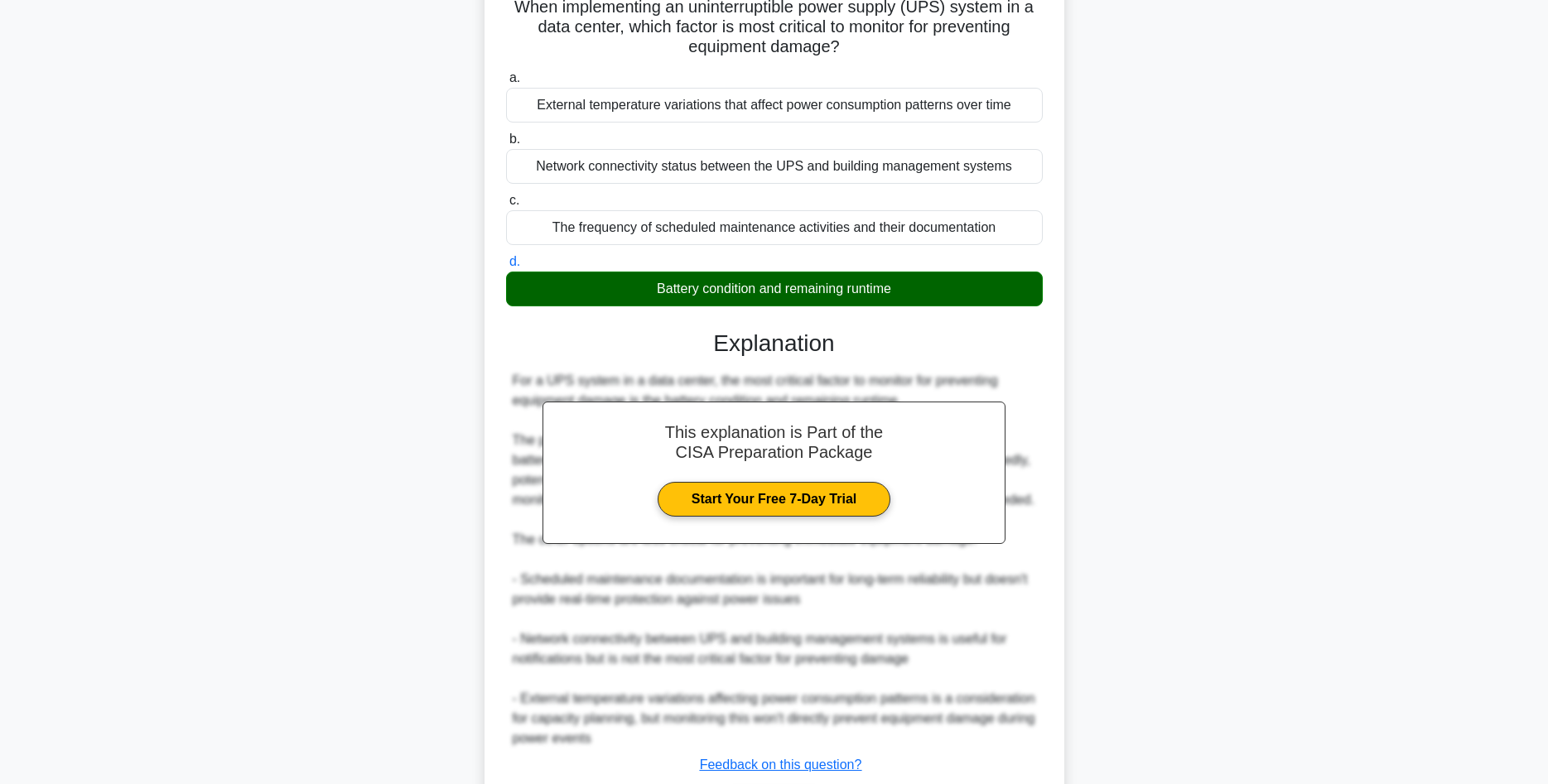
scroll to position [239, 0]
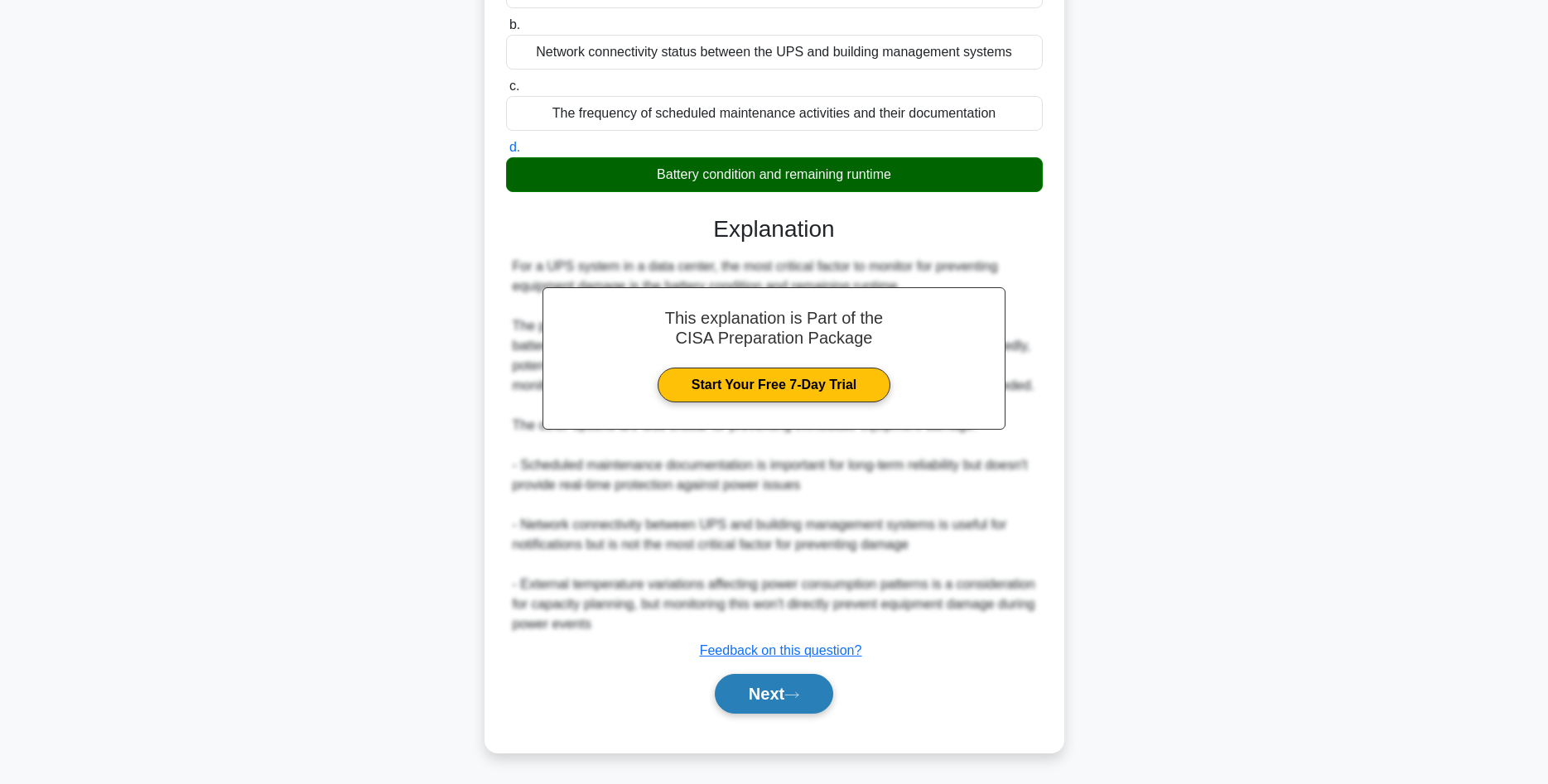
click at [781, 688] on button "Next" at bounding box center [774, 694] width 118 height 39
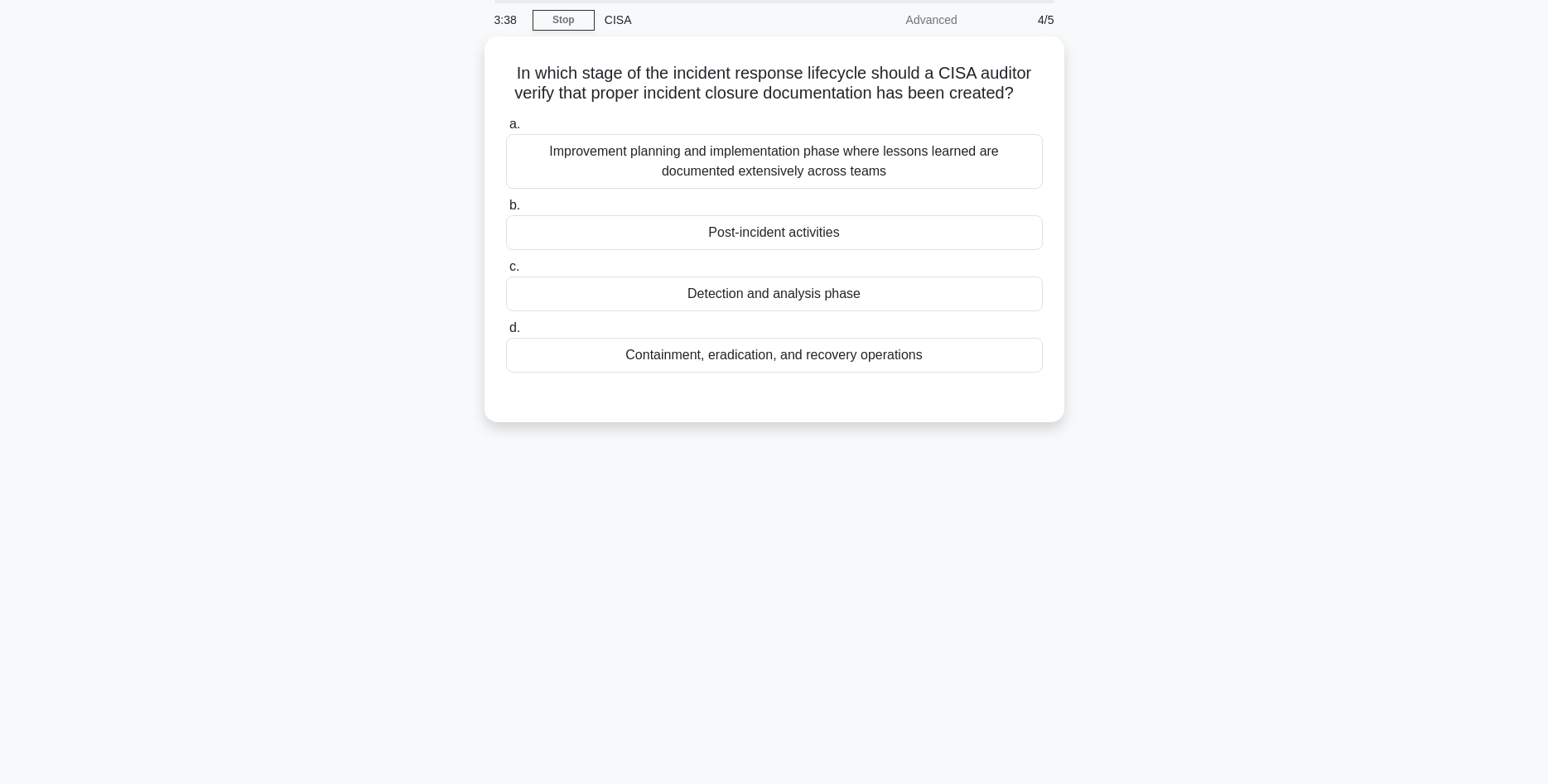
scroll to position [0, 0]
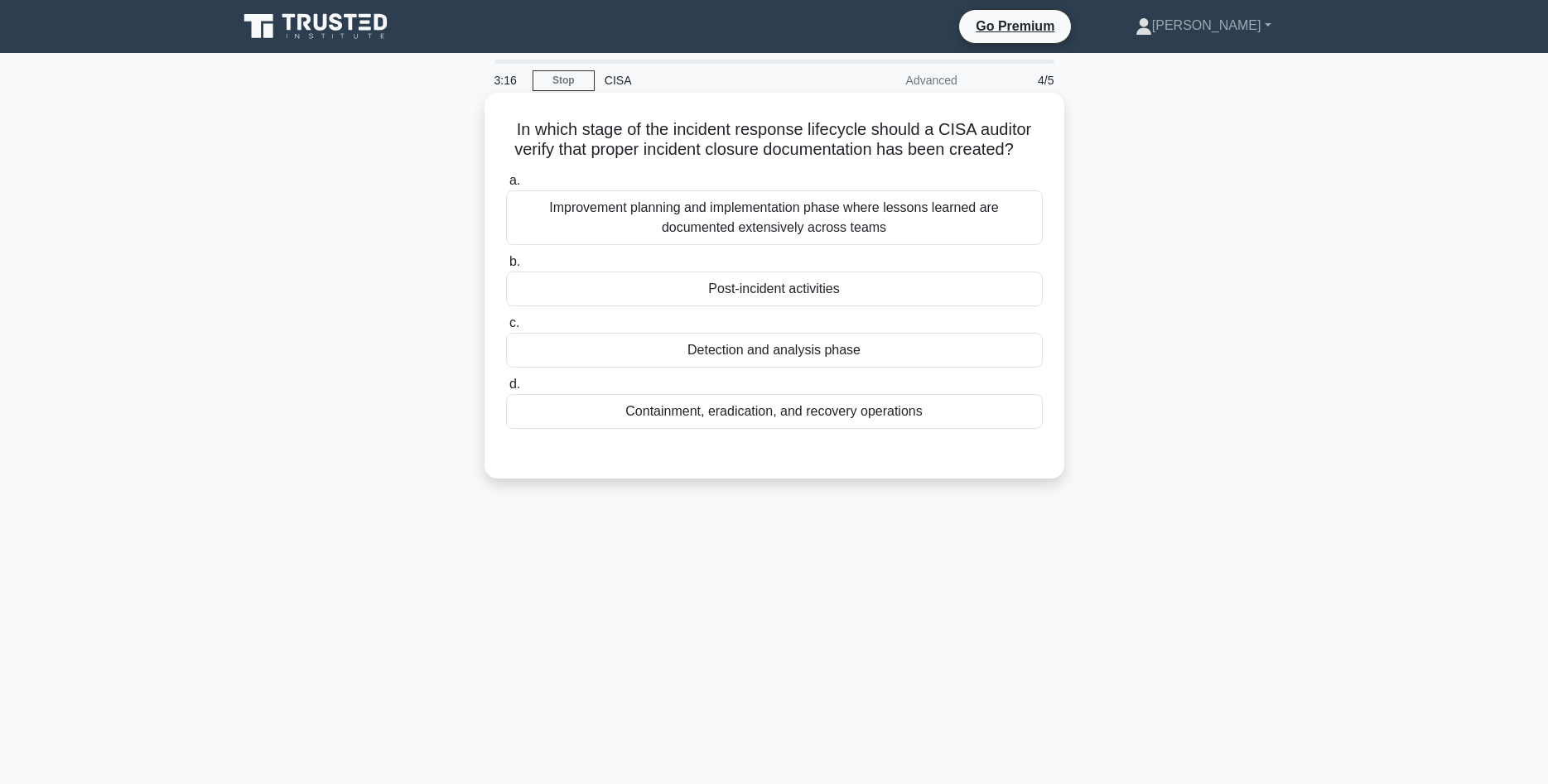
click at [822, 290] on div "Post-incident activities" at bounding box center [774, 289] width 537 height 35
click at [506, 267] on input "b. Post-incident activities" at bounding box center [506, 262] width 0 height 11
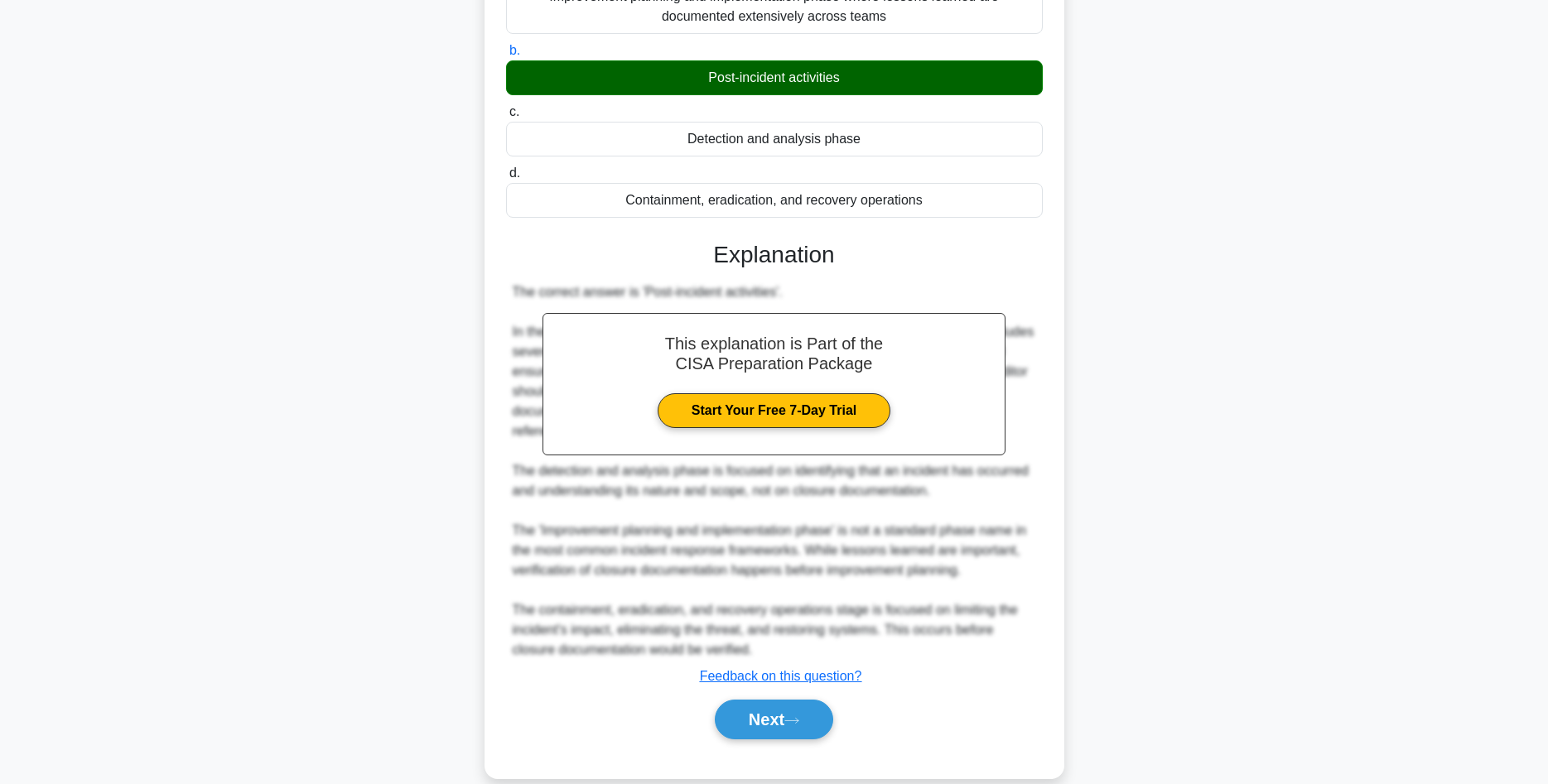
scroll to position [239, 0]
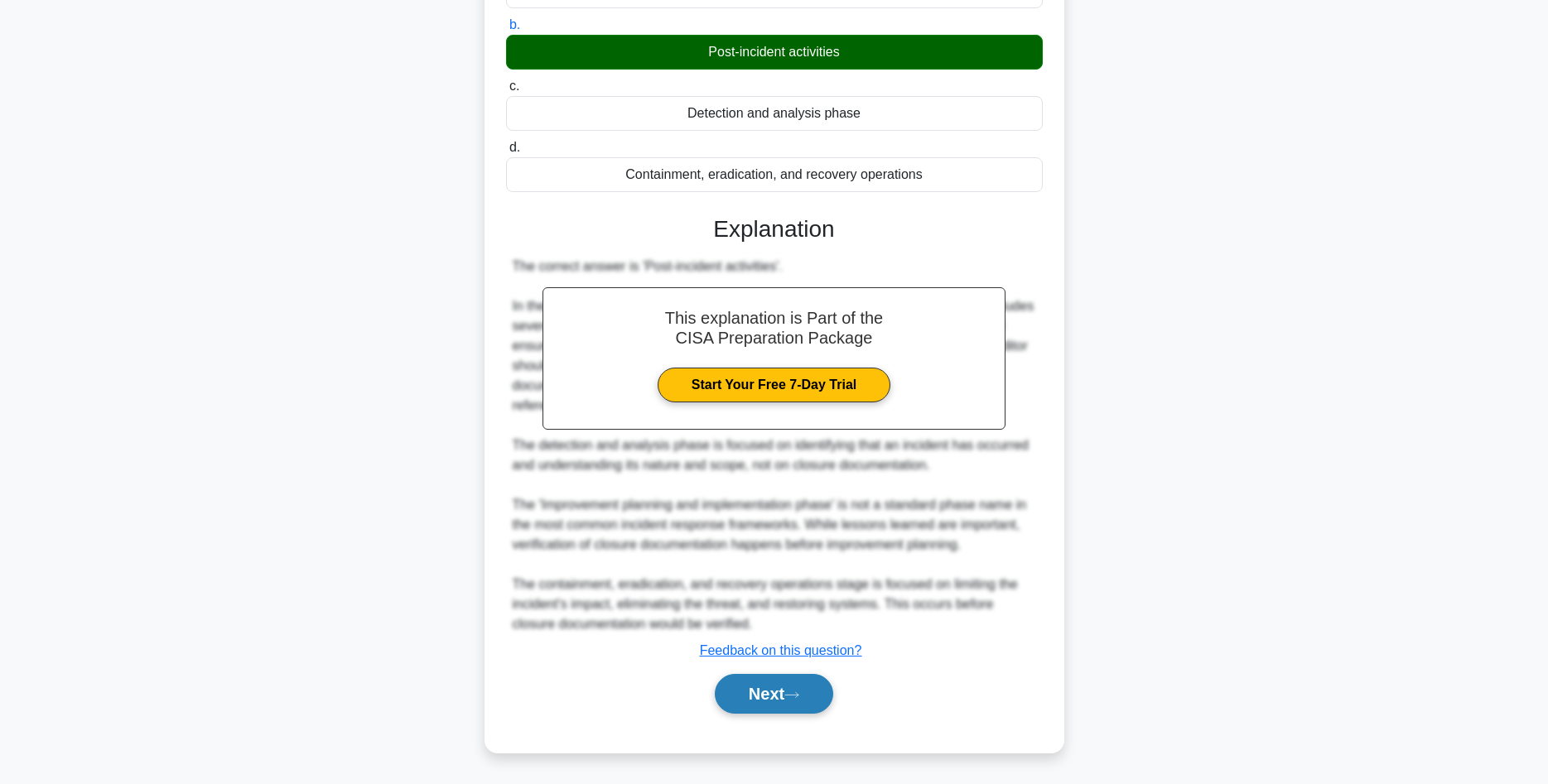
click at [811, 683] on button "Next" at bounding box center [774, 694] width 118 height 39
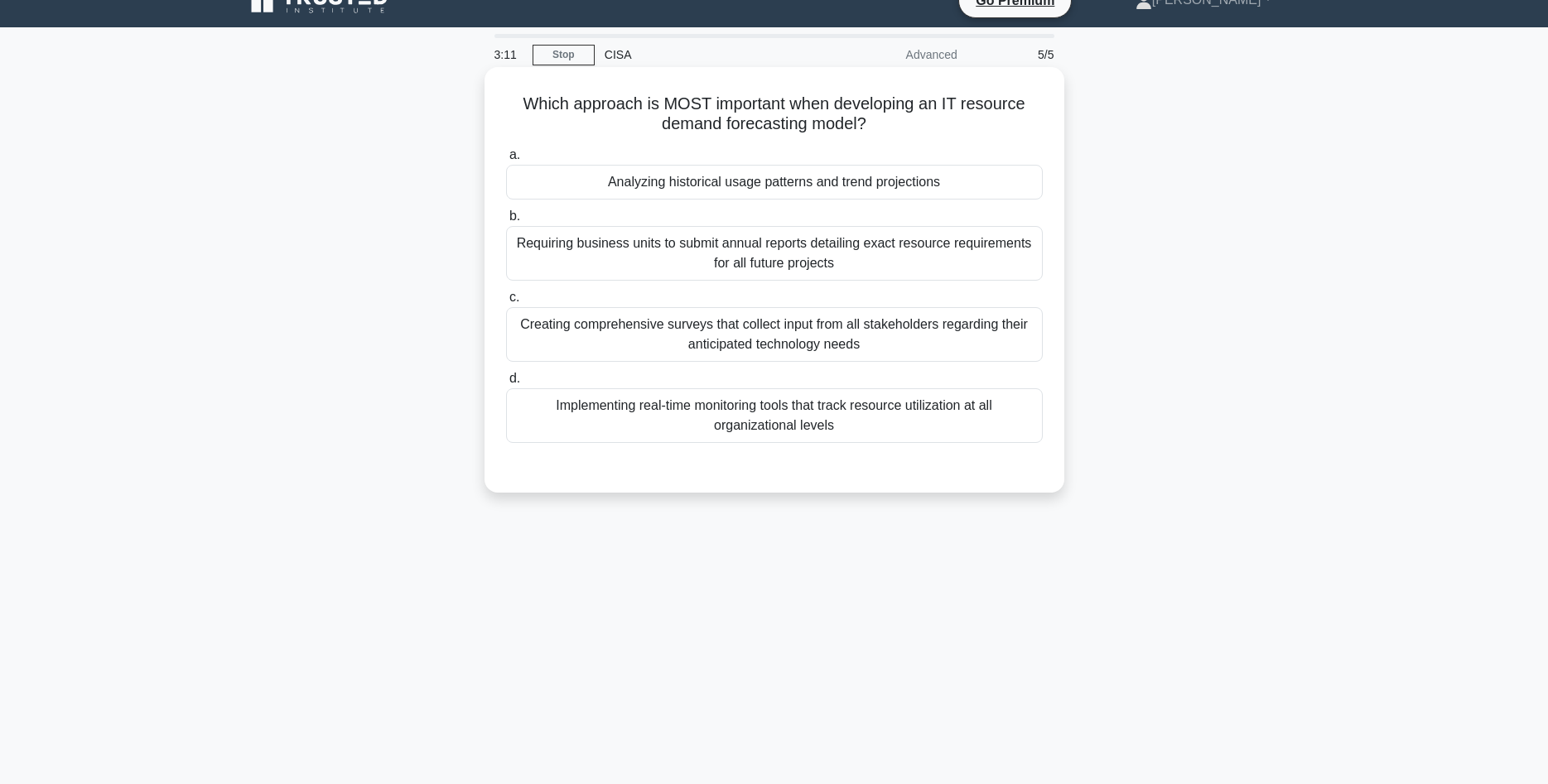
scroll to position [0, 0]
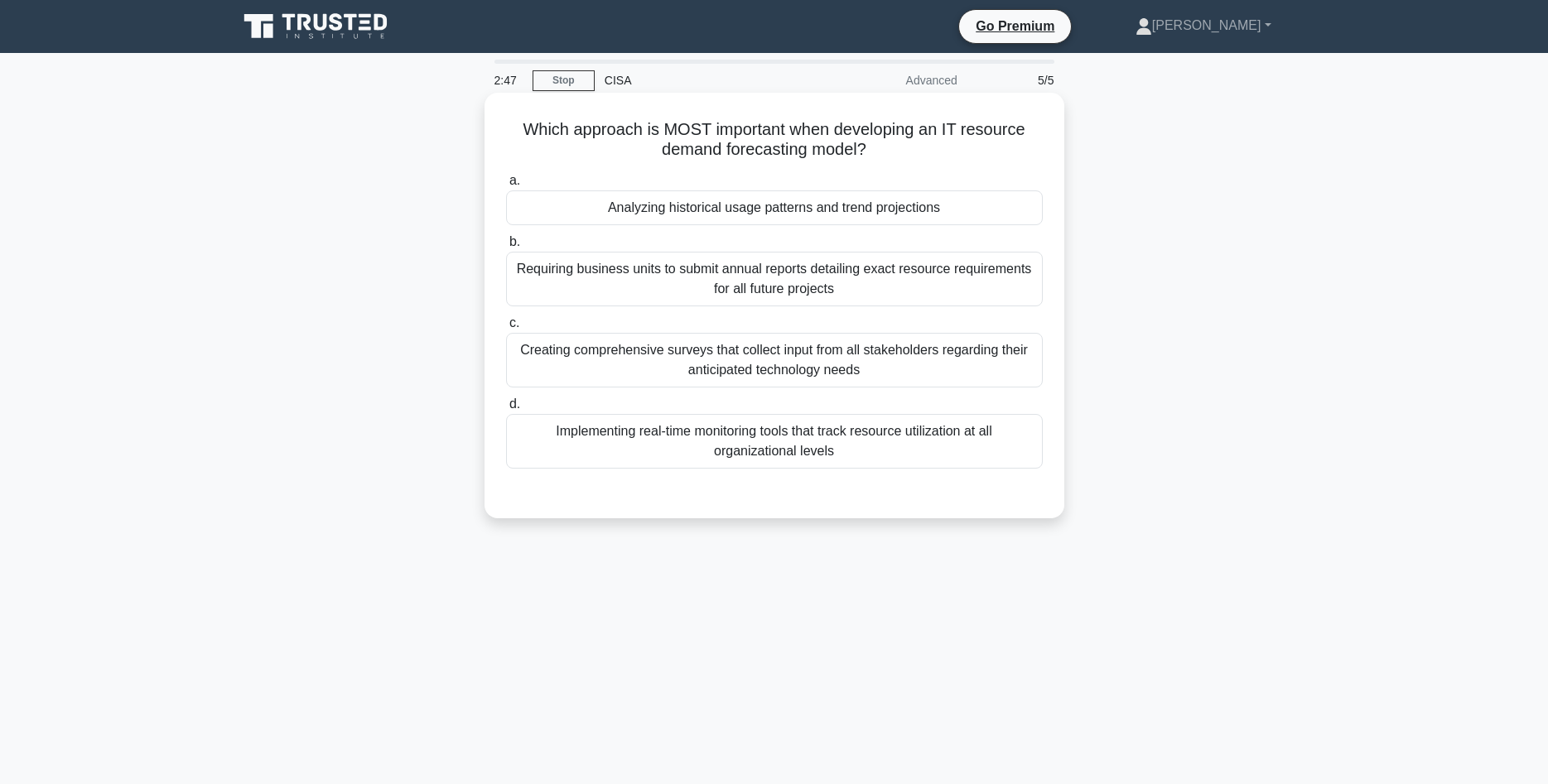
click at [814, 373] on div "Creating comprehensive surveys that collect input from all stakeholders regardi…" at bounding box center [774, 359] width 537 height 55
click at [506, 329] on input "c. Creating comprehensive surveys that collect input from all stakeholders rega…" at bounding box center [506, 324] width 0 height 11
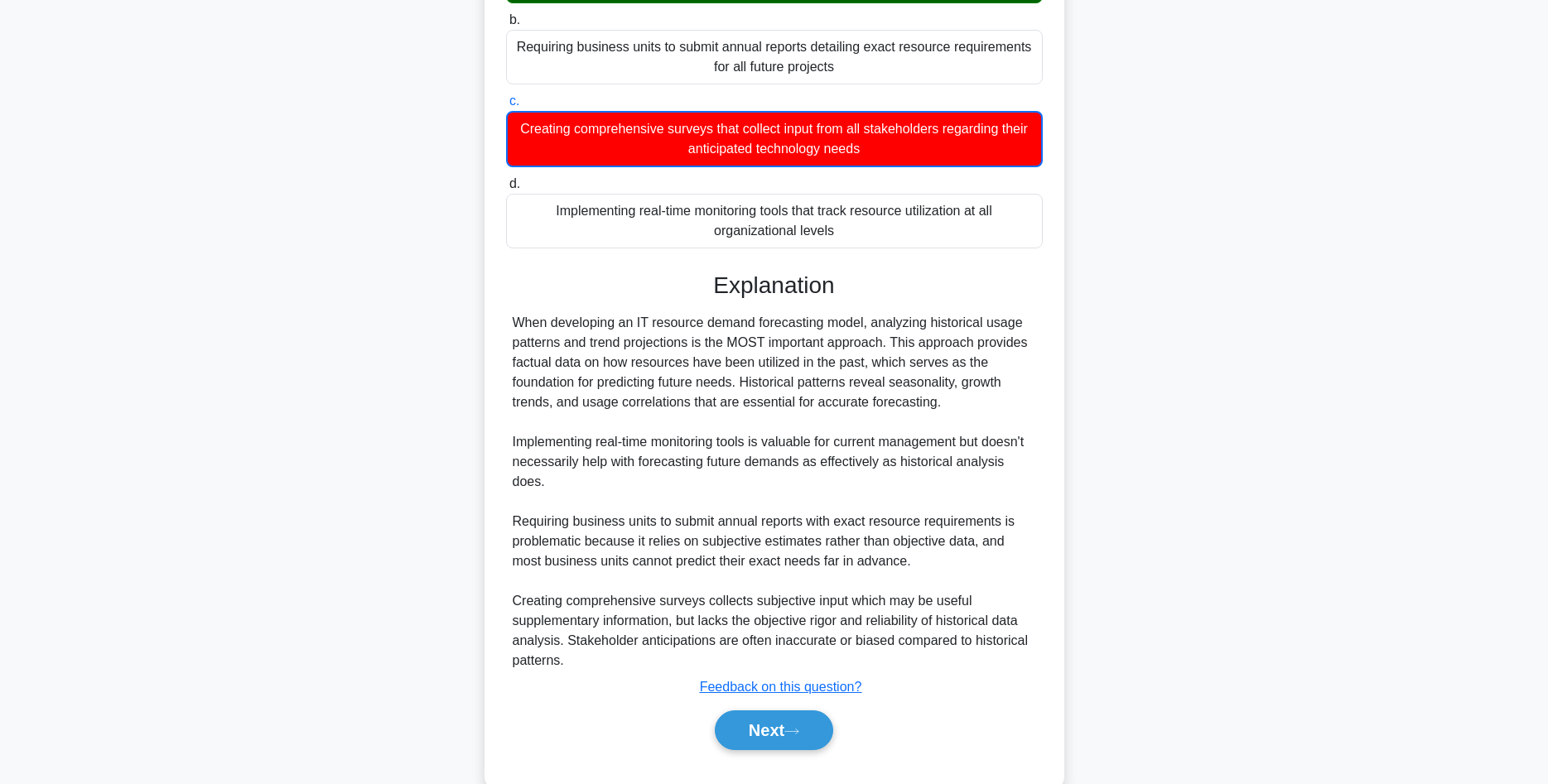
scroll to position [240, 0]
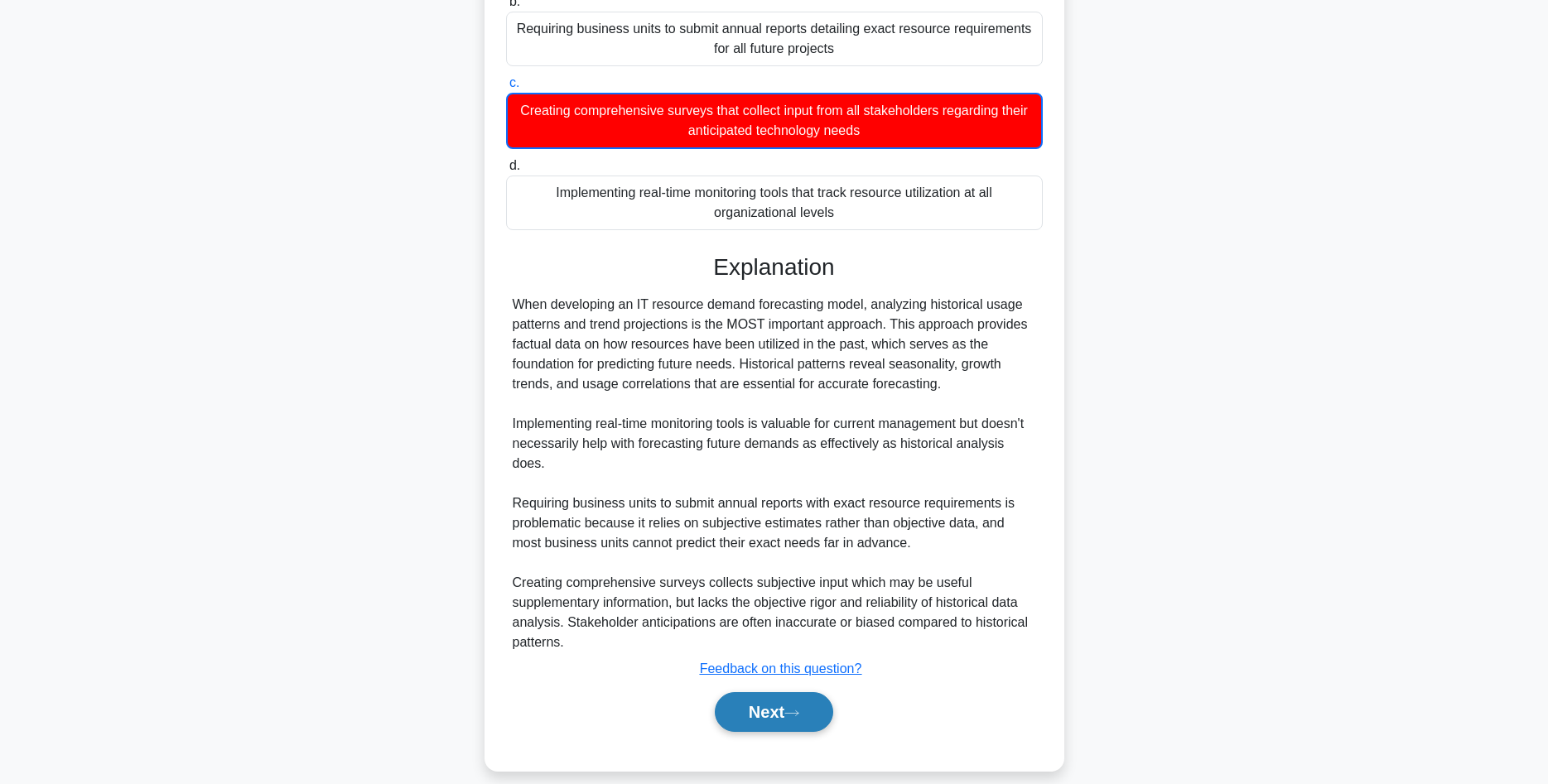
click at [792, 709] on icon at bounding box center [791, 713] width 15 height 9
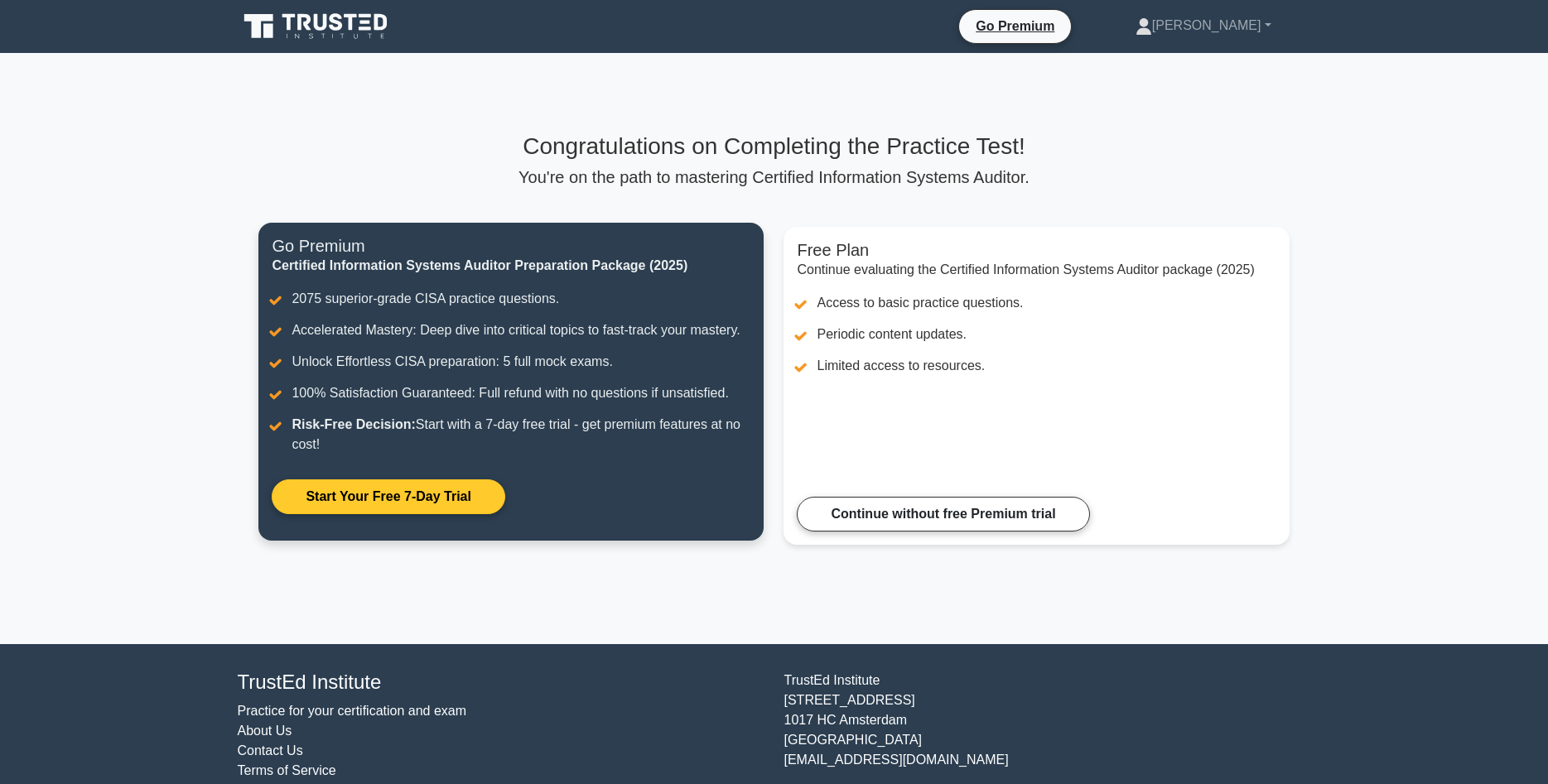
click at [424, 497] on link "Start Your Free 7-Day Trial" at bounding box center [388, 496] width 233 height 35
